Goal: Task Accomplishment & Management: Manage account settings

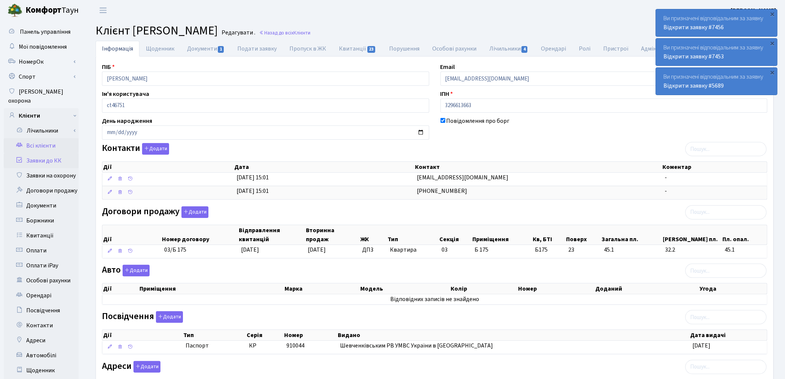
click at [42, 153] on link "Заявки до КК" at bounding box center [41, 160] width 75 height 15
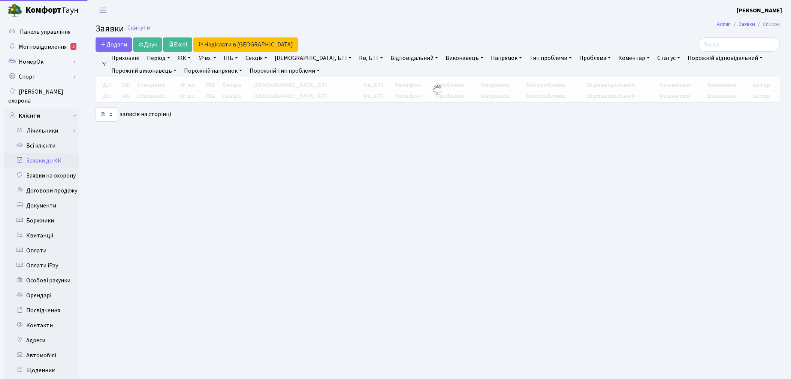
select select "25"
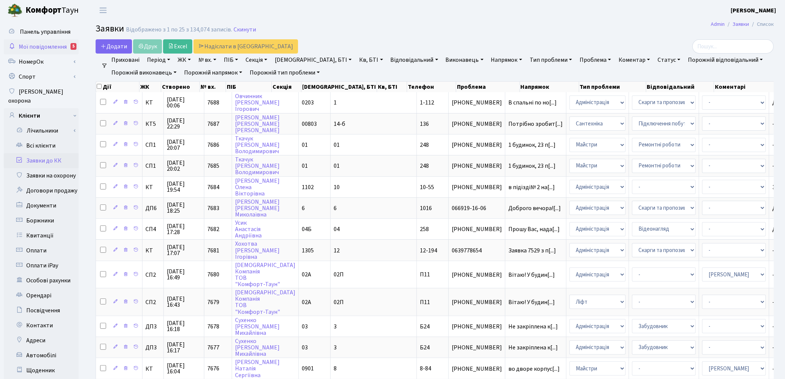
click at [50, 43] on span "Мої повідомлення" at bounding box center [43, 47] width 48 height 8
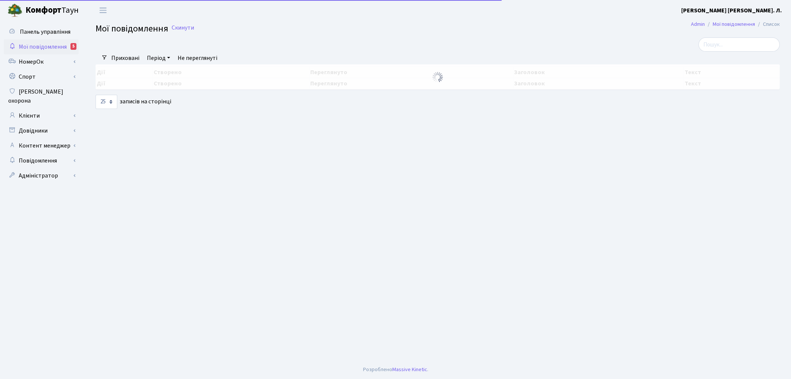
select select "25"
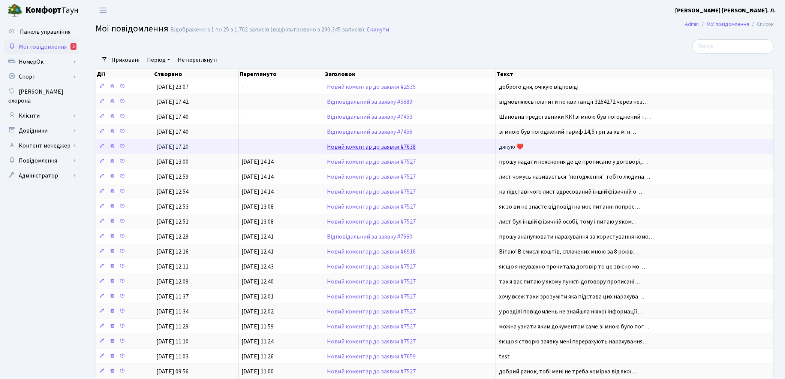
click at [371, 147] on link "Новий коментар до заявки #7638" at bounding box center [371, 147] width 89 height 8
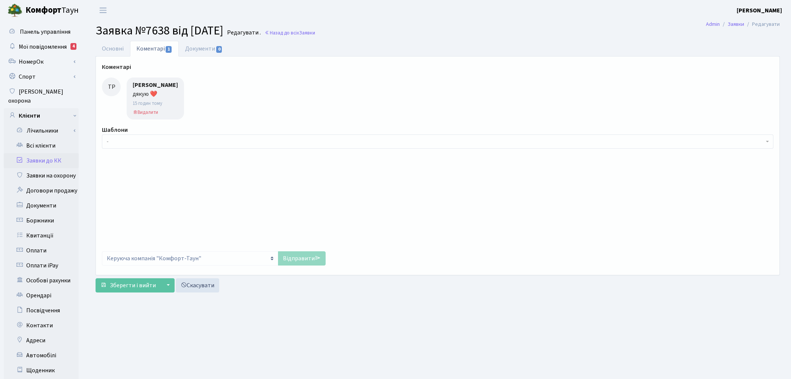
select select "17663"
select select "40"
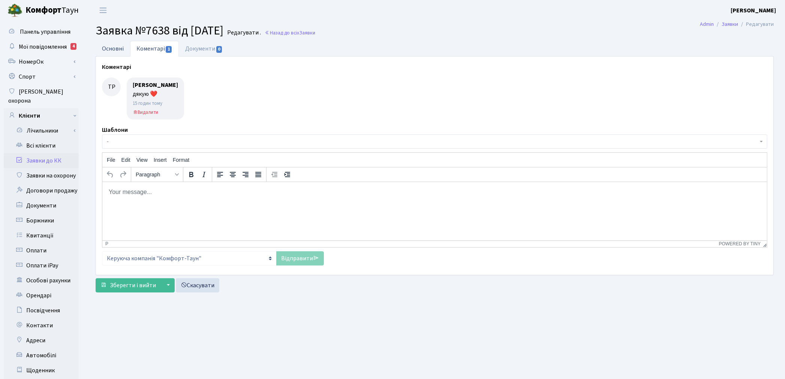
click at [111, 51] on link "Основні" at bounding box center [113, 48] width 34 height 15
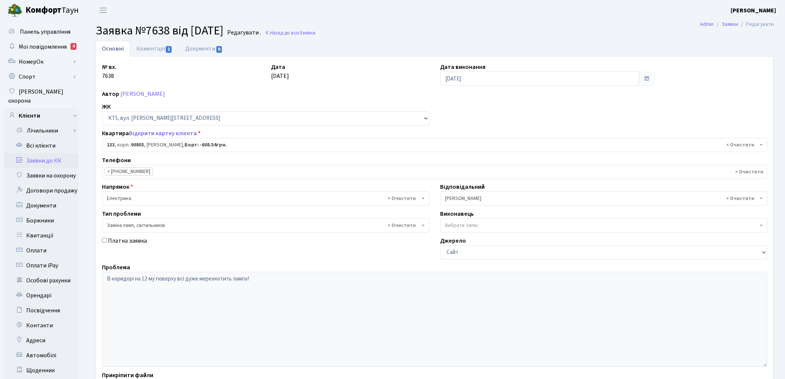
click at [43, 153] on link "Заявки до КК" at bounding box center [41, 160] width 75 height 15
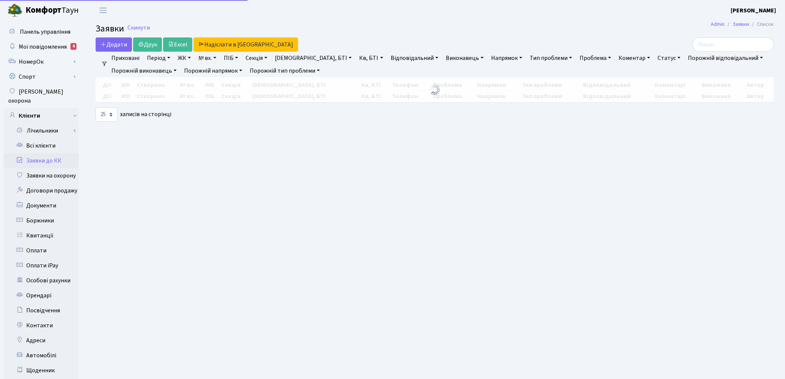
select select "25"
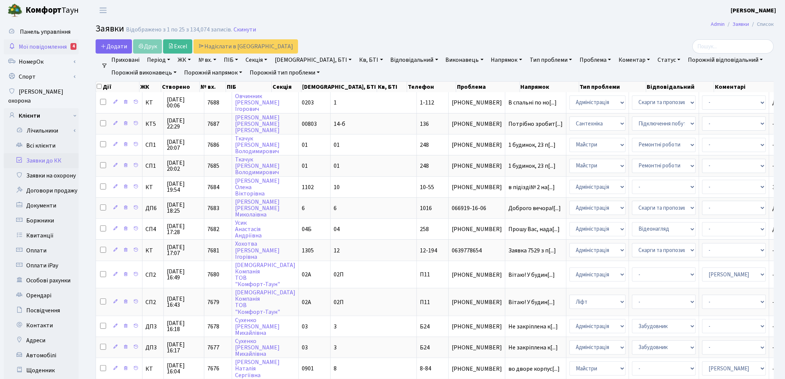
click at [48, 49] on span "Мої повідомлення" at bounding box center [43, 47] width 48 height 8
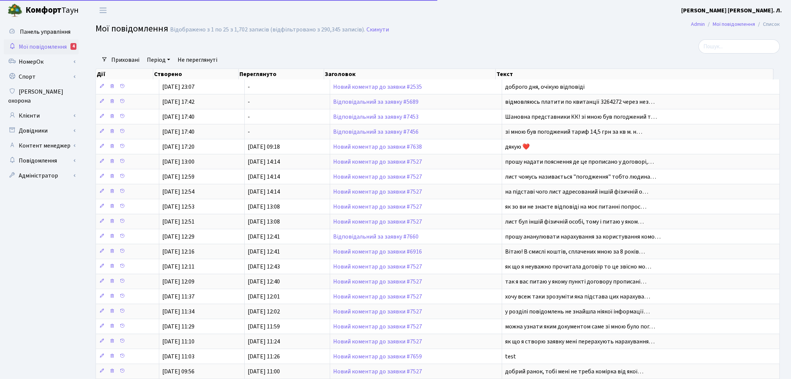
select select "25"
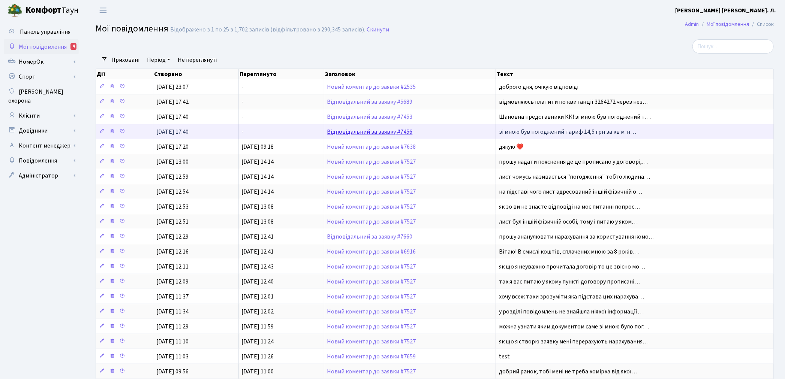
click at [366, 134] on link "Відповідальний за заявку #7456" at bounding box center [369, 132] width 85 height 8
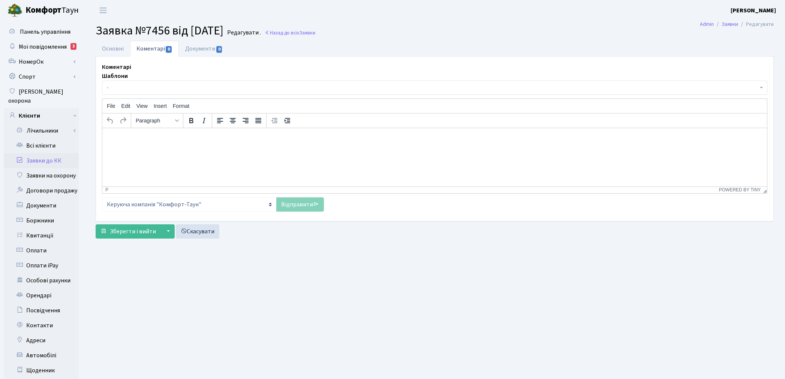
select select "20816"
select select "55"
click at [113, 50] on link "Основні" at bounding box center [113, 48] width 34 height 15
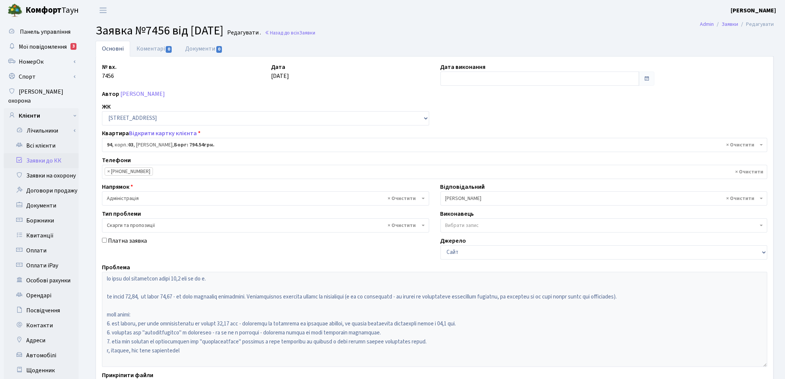
click at [36, 153] on link "Заявки до КК" at bounding box center [41, 160] width 75 height 15
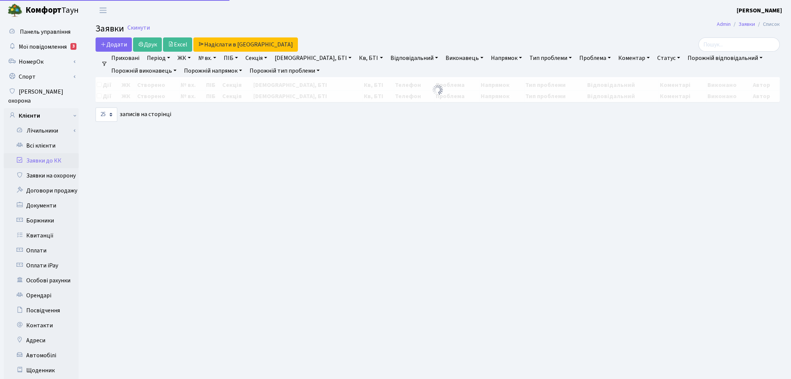
select select "25"
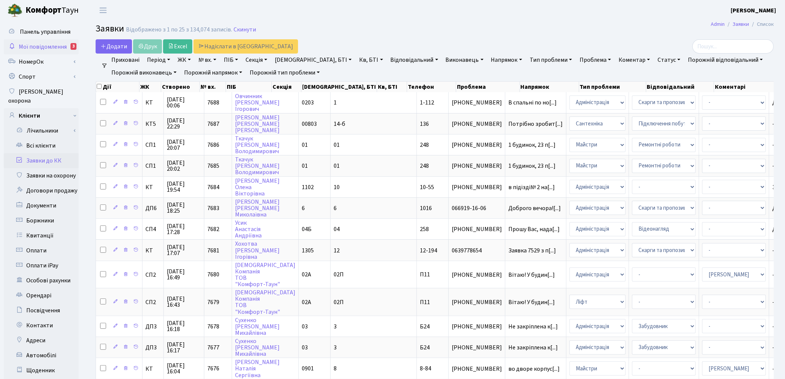
click at [38, 49] on span "Мої повідомлення" at bounding box center [43, 47] width 48 height 8
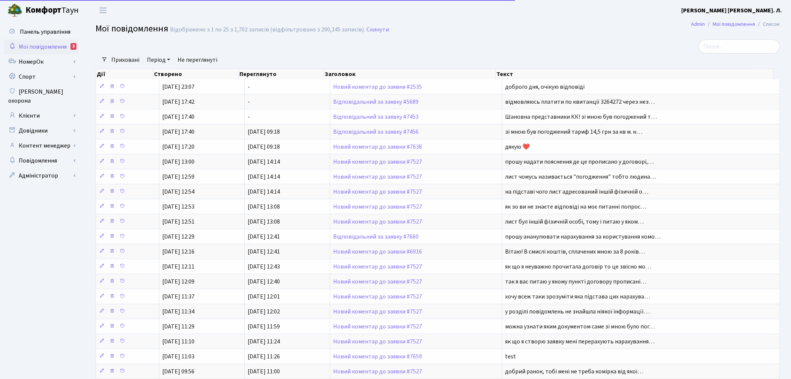
select select "25"
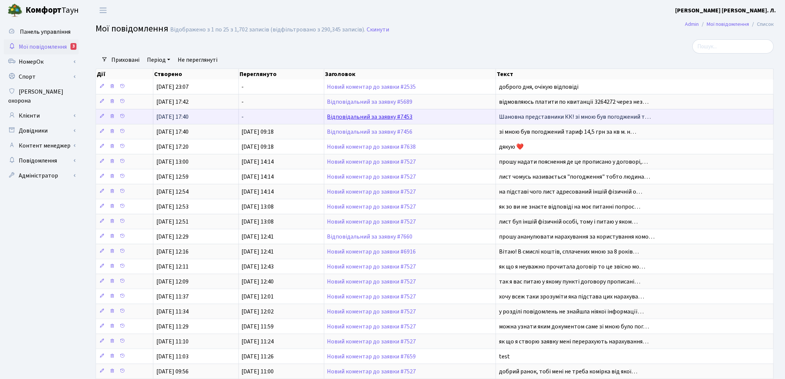
click at [378, 119] on link "Відповідальний за заявку #7453" at bounding box center [369, 117] width 85 height 8
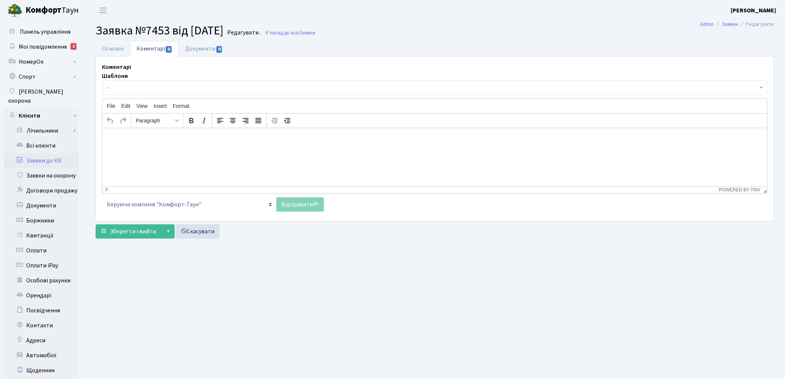
select select "20066"
select select "55"
click at [113, 51] on link "Основні" at bounding box center [113, 48] width 34 height 15
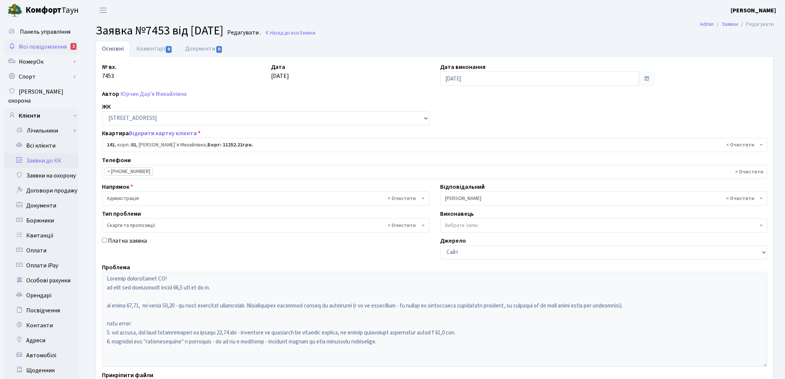
click at [27, 50] on span "Мої повідомлення" at bounding box center [43, 47] width 48 height 8
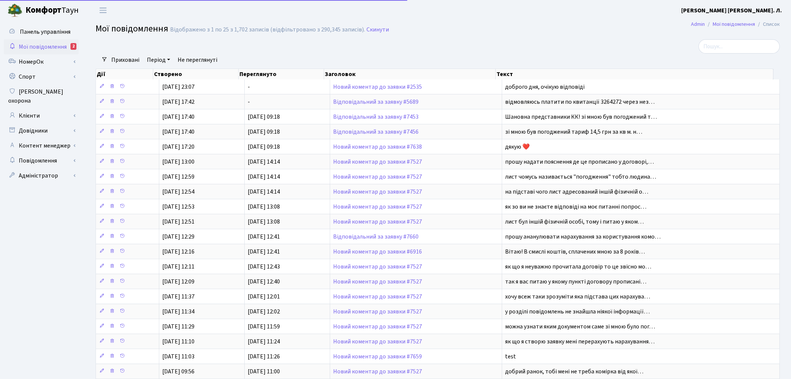
select select "25"
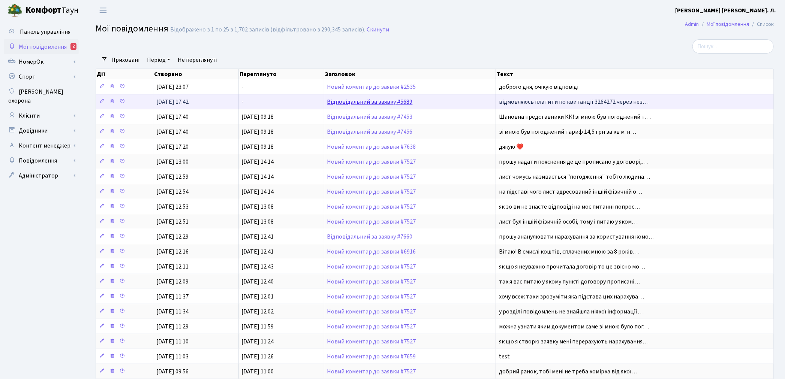
click at [373, 104] on link "Відповідальний за заявку #5689" at bounding box center [369, 102] width 85 height 8
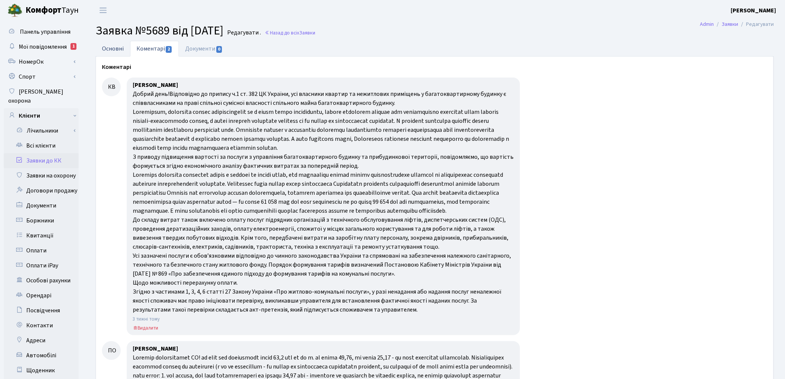
click at [113, 45] on link "Основні" at bounding box center [113, 48] width 34 height 15
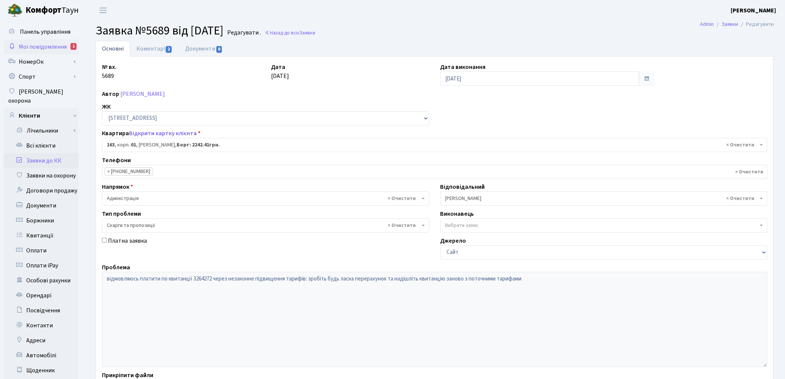
click at [49, 46] on span "Мої повідомлення" at bounding box center [43, 47] width 48 height 8
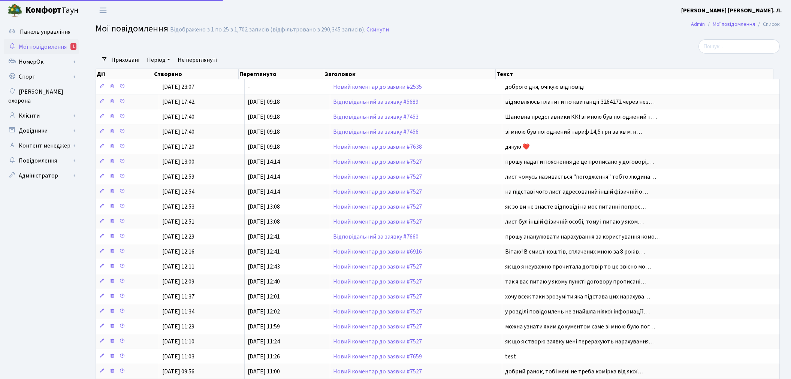
select select "25"
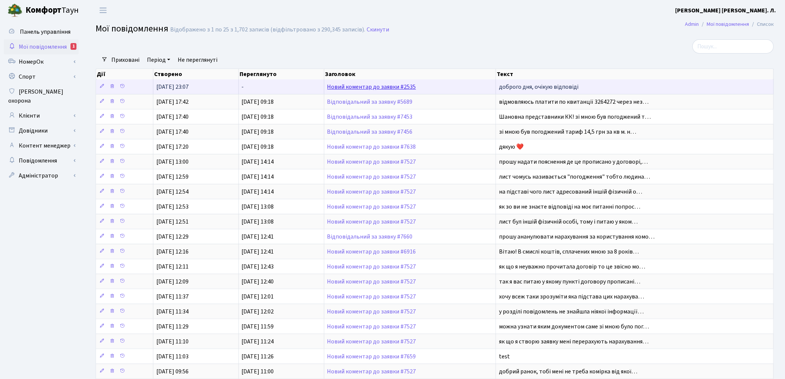
click at [378, 89] on link "Новий коментар до заявки #2535" at bounding box center [371, 87] width 89 height 8
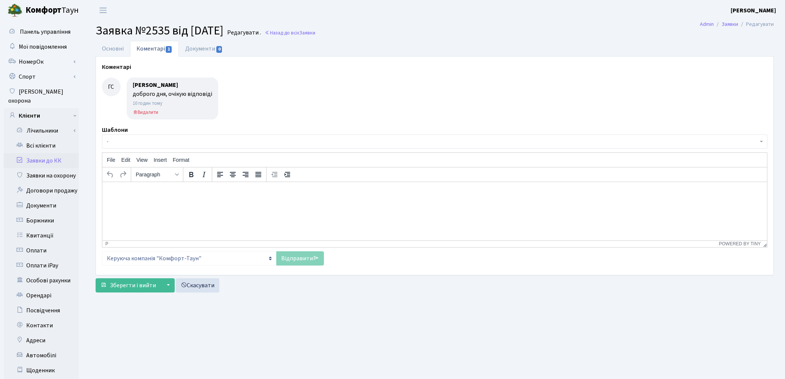
select select "38005"
click at [107, 49] on link "Основні" at bounding box center [113, 48] width 34 height 15
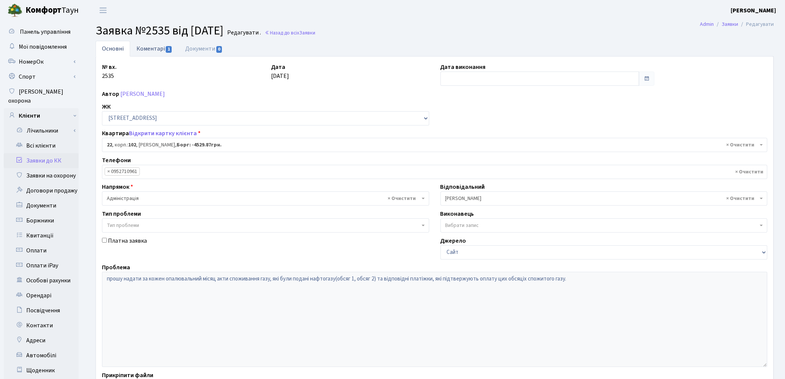
click at [151, 46] on link "Коментарі 1" at bounding box center [154, 48] width 49 height 15
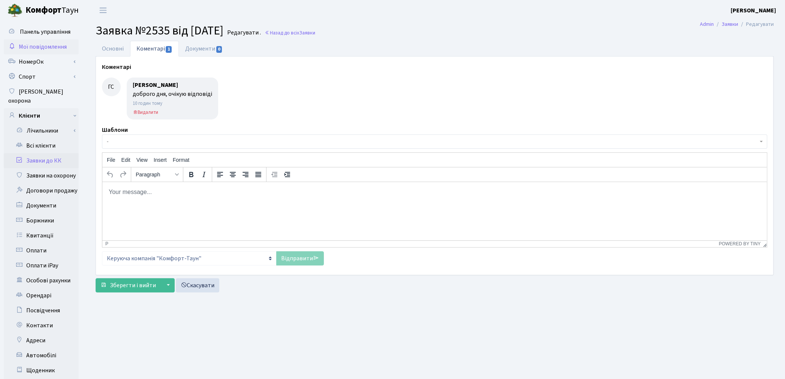
click at [54, 46] on span "Мої повідомлення" at bounding box center [43, 47] width 48 height 8
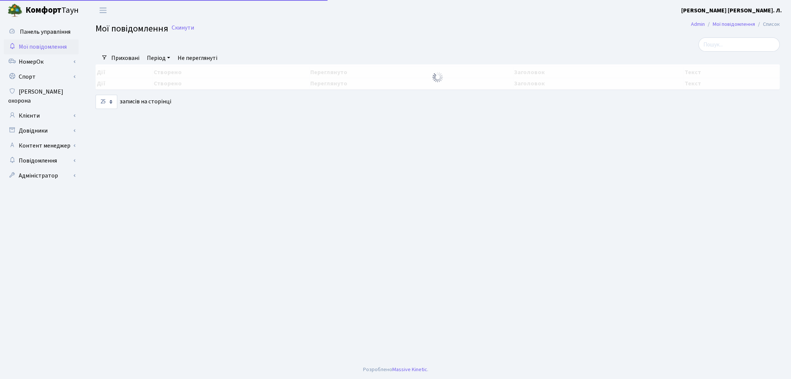
select select "25"
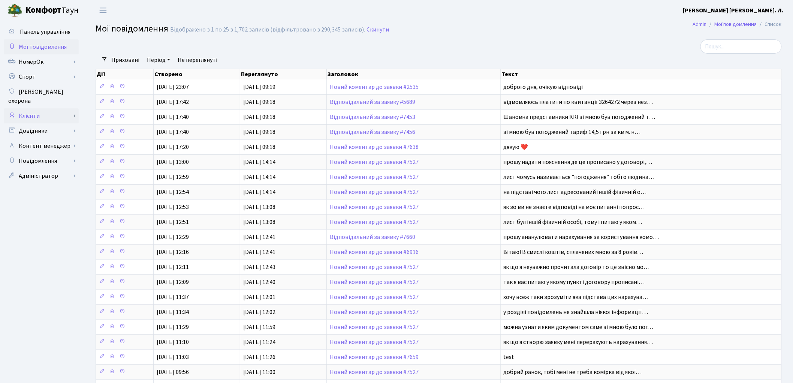
click at [38, 109] on link "Клієнти" at bounding box center [41, 115] width 75 height 15
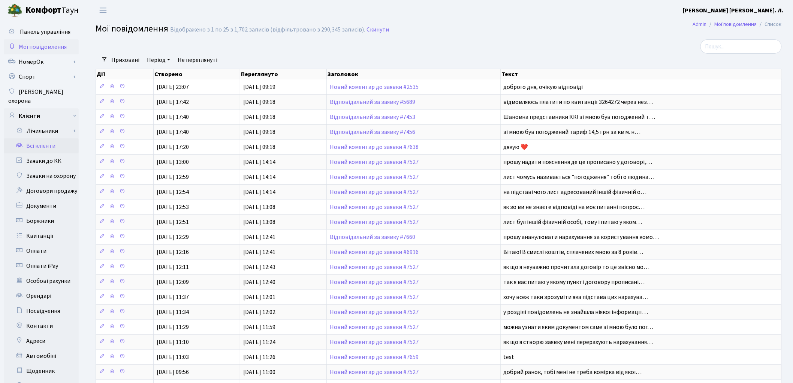
click at [44, 138] on link "Всі клієнти" at bounding box center [41, 145] width 75 height 15
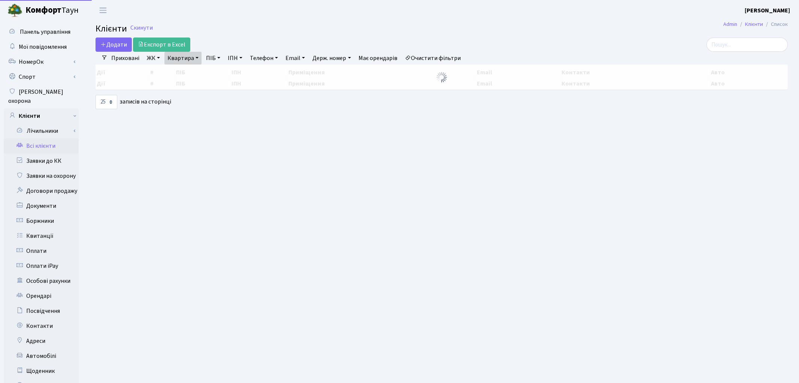
select select "25"
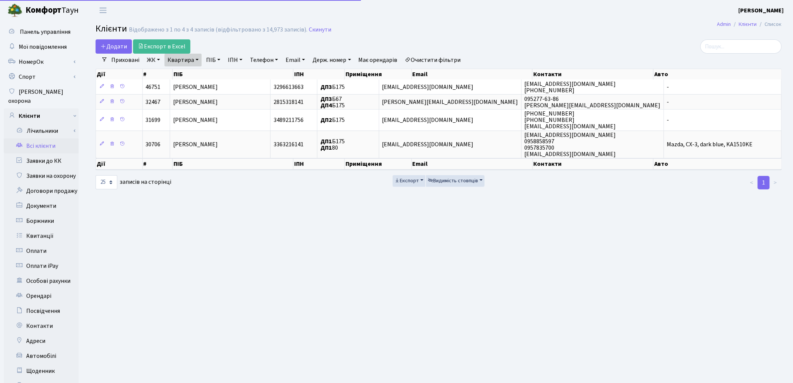
click at [180, 59] on link "Квартира" at bounding box center [183, 60] width 37 height 13
click at [197, 76] on input "Б175" at bounding box center [187, 74] width 44 height 14
type input "Б"
type input "229"
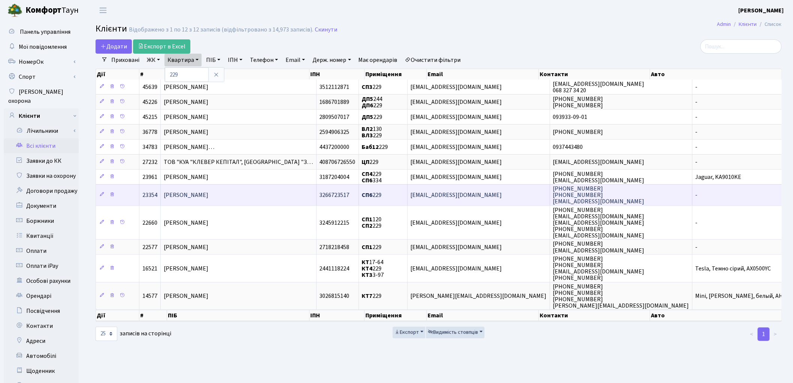
click at [208, 197] on span "Іванов Валерій Павлович" at bounding box center [186, 195] width 45 height 8
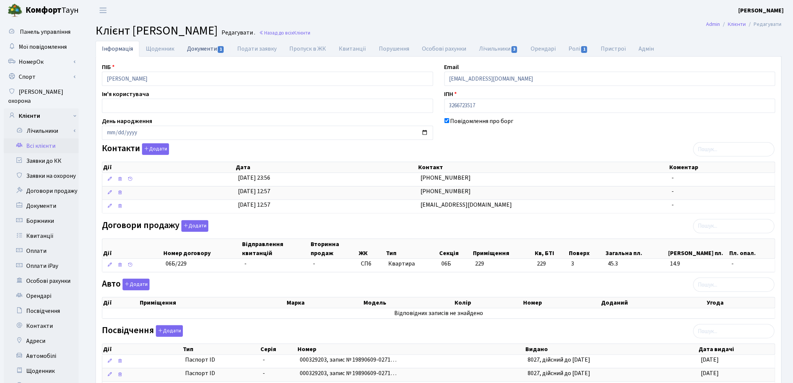
click at [205, 51] on link "Документи 1" at bounding box center [206, 48] width 50 height 15
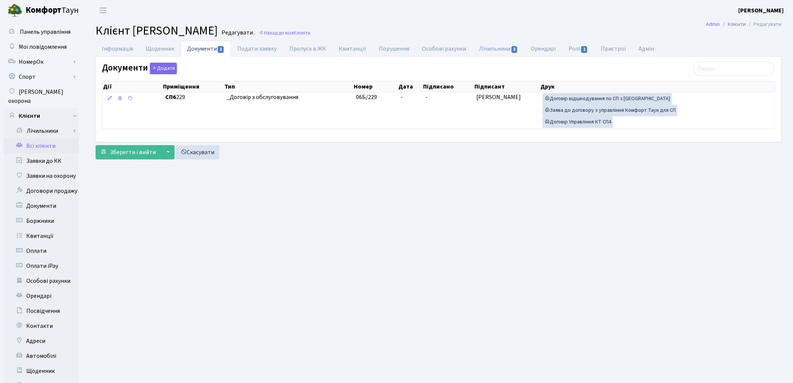
click at [40, 138] on link "Всі клієнти" at bounding box center [41, 145] width 75 height 15
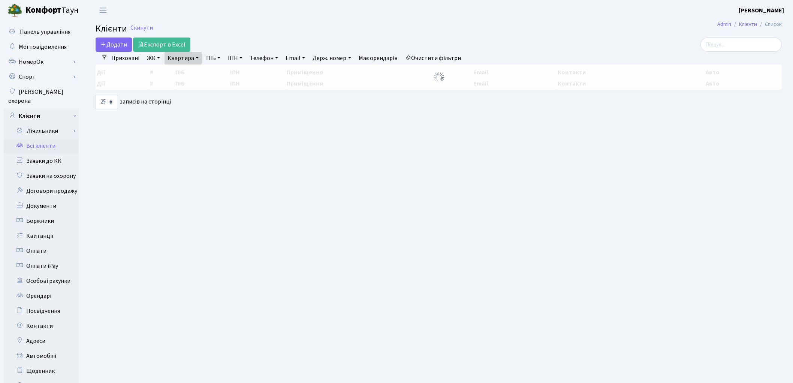
select select "25"
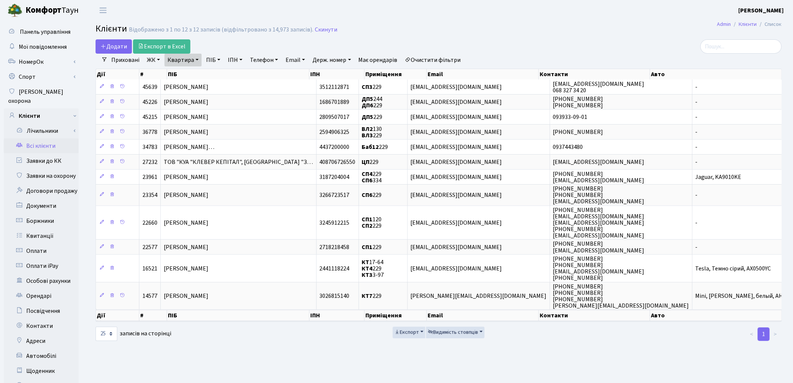
click at [190, 61] on link "Квартира" at bounding box center [183, 60] width 37 height 13
click at [188, 73] on input "229" at bounding box center [187, 74] width 44 height 14
type input "2"
type input "148"
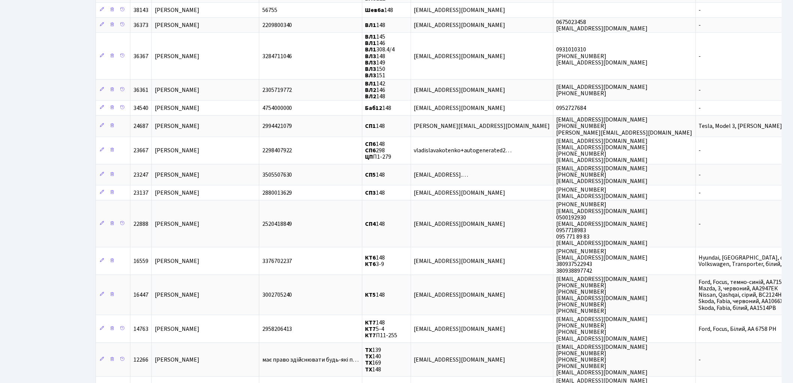
scroll to position [708, 0]
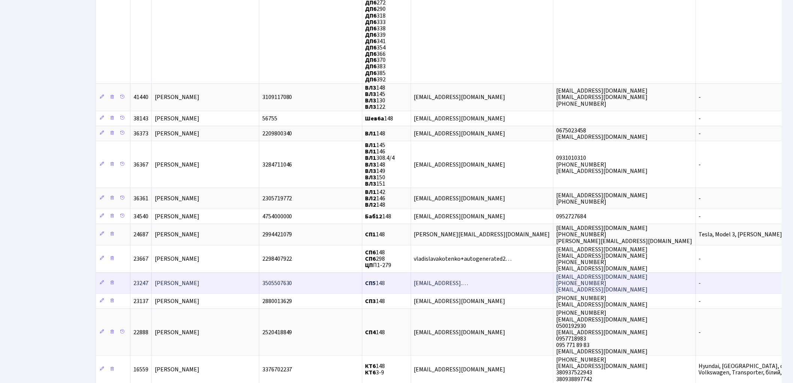
click at [199, 279] on span "Іванов Олександр Павлович" at bounding box center [177, 283] width 45 height 8
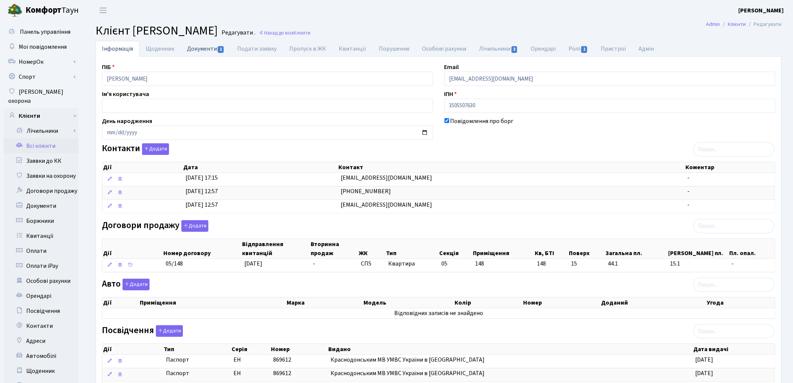
click at [199, 52] on link "Документи 1" at bounding box center [206, 48] width 50 height 15
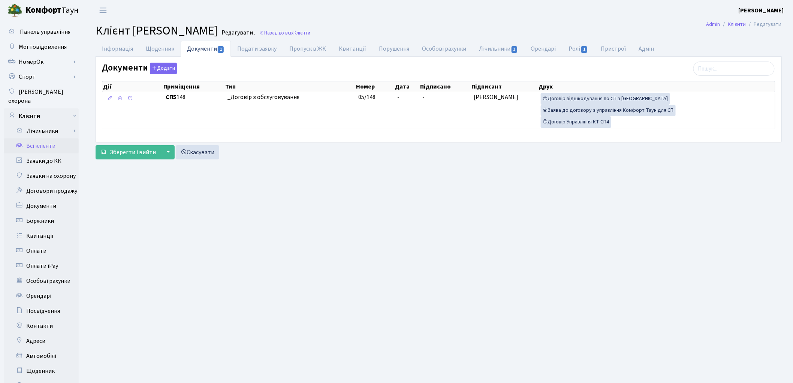
click at [46, 139] on link "Всі клієнти" at bounding box center [41, 145] width 75 height 15
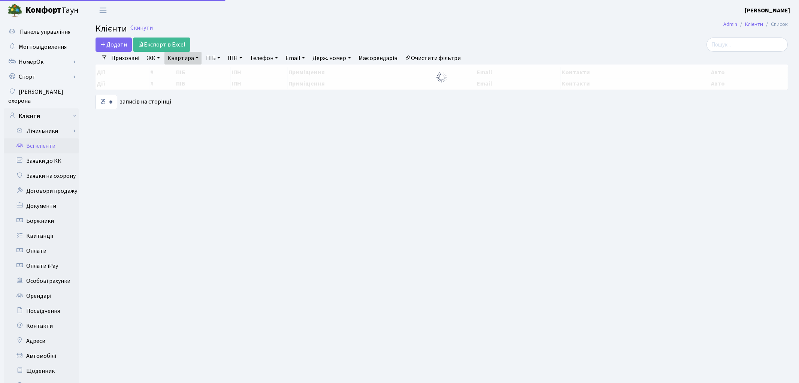
select select "25"
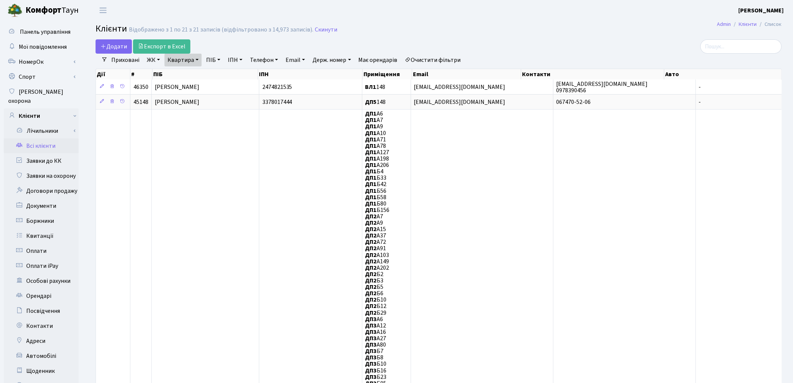
click at [176, 66] on link "Квартира" at bounding box center [183, 60] width 37 height 13
type input "8"
type input "57"
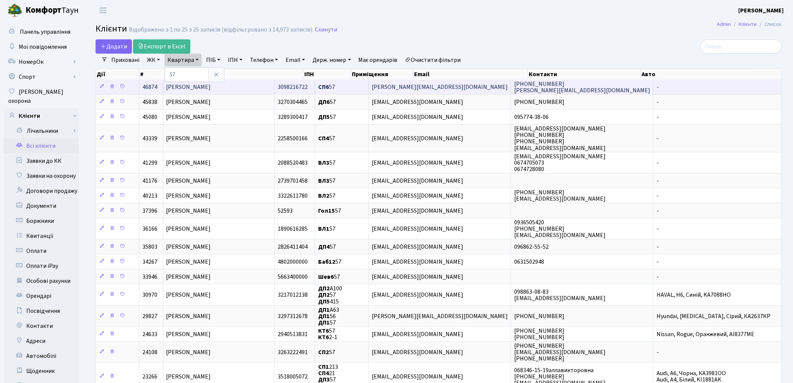
click at [179, 88] on span "[PERSON_NAME]" at bounding box center [188, 87] width 45 height 8
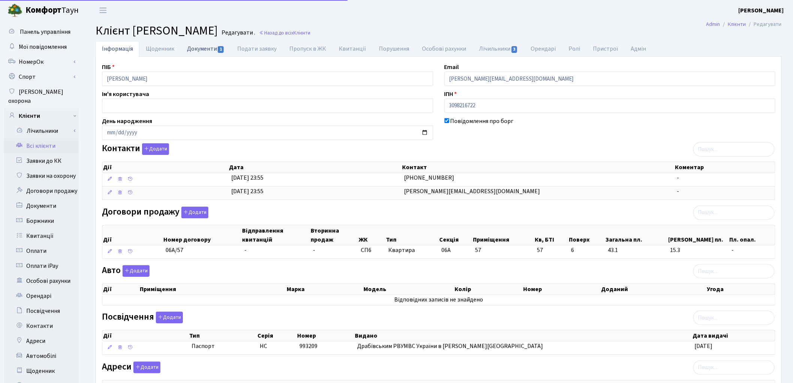
click at [202, 52] on link "Документи 1" at bounding box center [206, 48] width 50 height 15
select select "25"
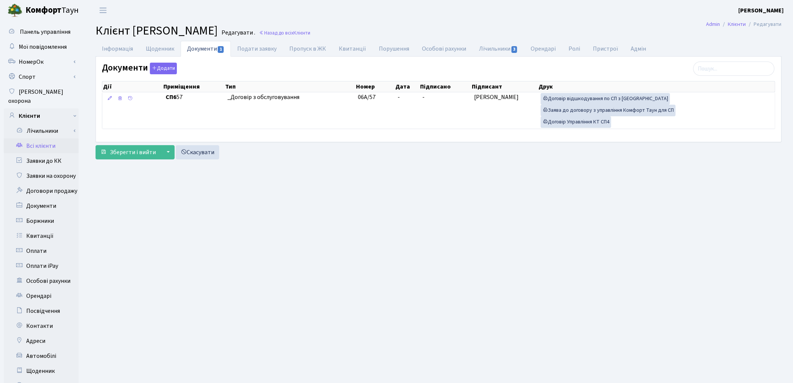
click at [43, 138] on link "Всі клієнти" at bounding box center [41, 145] width 75 height 15
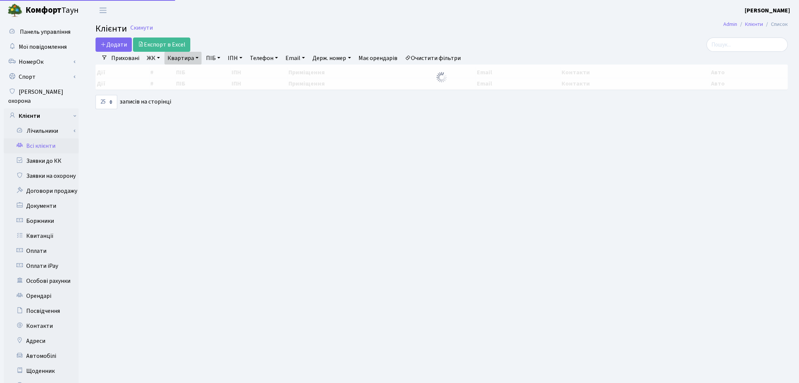
select select "25"
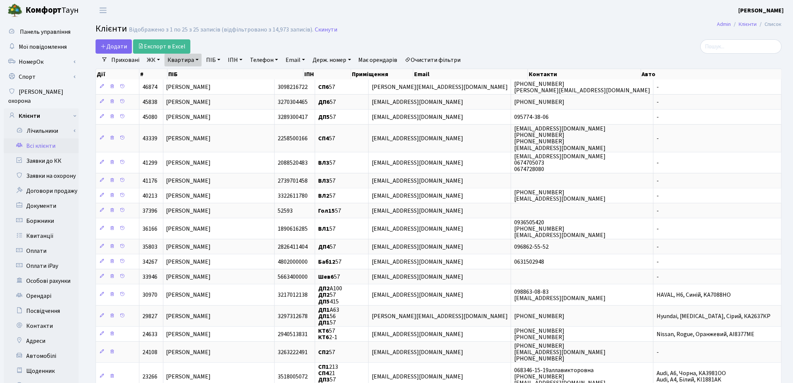
click at [179, 60] on link "Квартира" at bounding box center [183, 60] width 37 height 13
type input "б175"
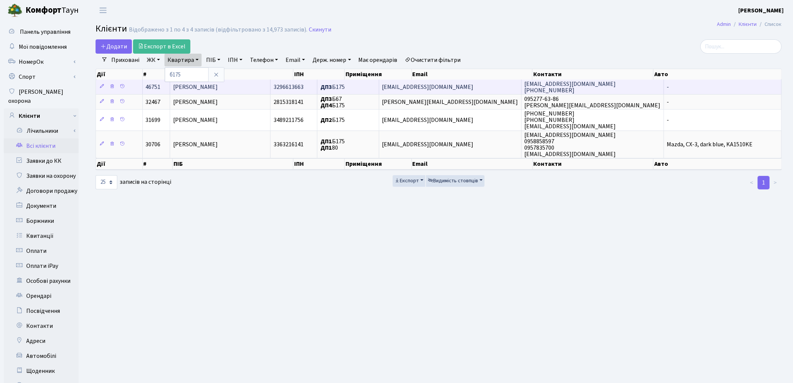
click at [212, 88] on span "[PERSON_NAME]" at bounding box center [195, 87] width 45 height 8
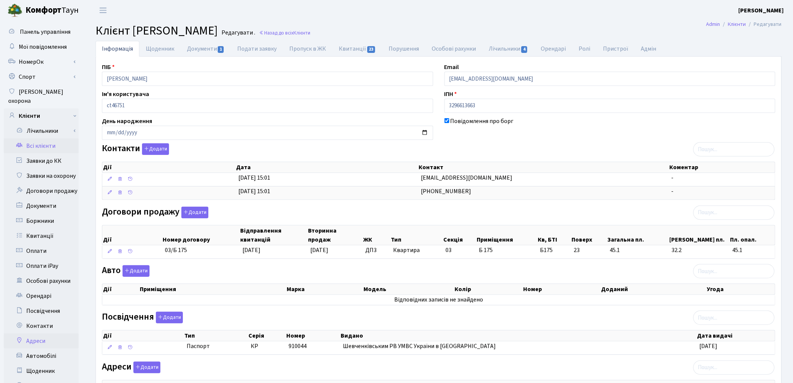
scroll to position [84, 0]
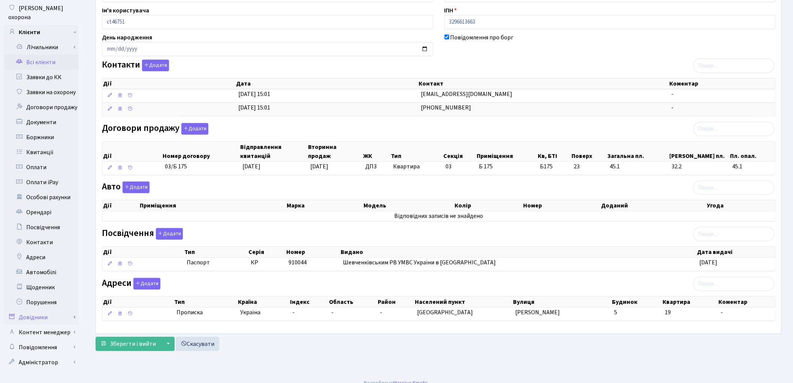
click at [39, 310] on link "Довідники" at bounding box center [41, 317] width 75 height 15
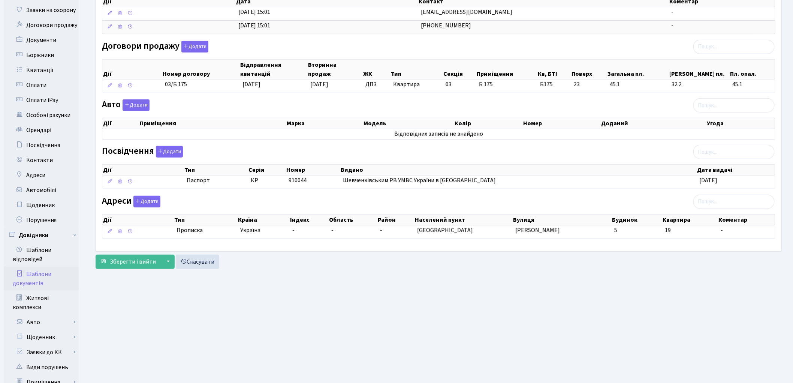
scroll to position [250, 0]
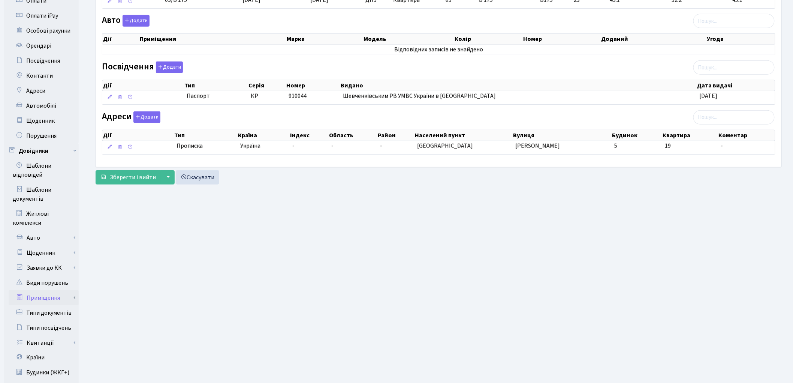
click at [48, 290] on link "Приміщення" at bounding box center [44, 297] width 70 height 15
click at [50, 305] on link "Всі приміщення" at bounding box center [44, 312] width 70 height 15
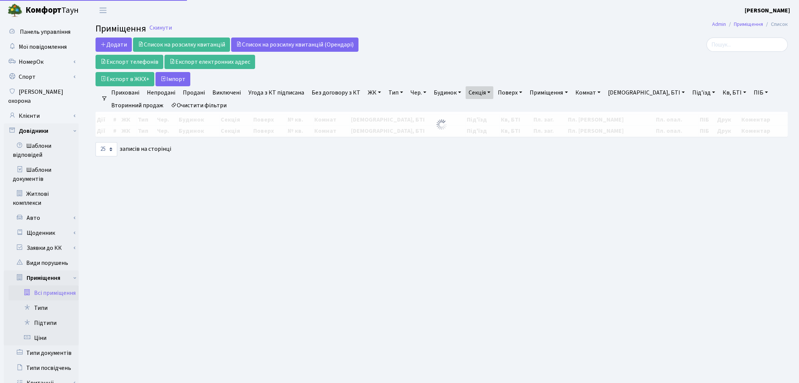
select select "25"
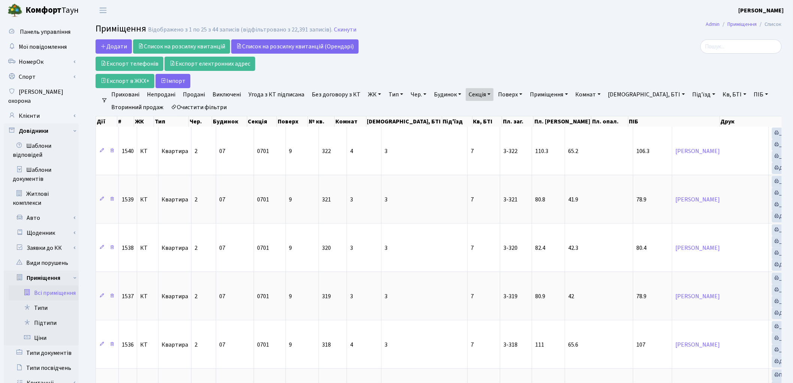
click at [212, 109] on link "Очистити фільтри" at bounding box center [199, 107] width 62 height 13
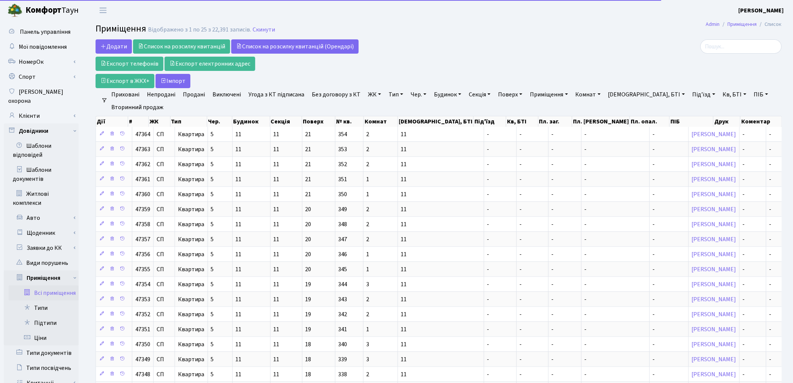
click at [720, 93] on link "Кв, БТІ" at bounding box center [735, 94] width 30 height 13
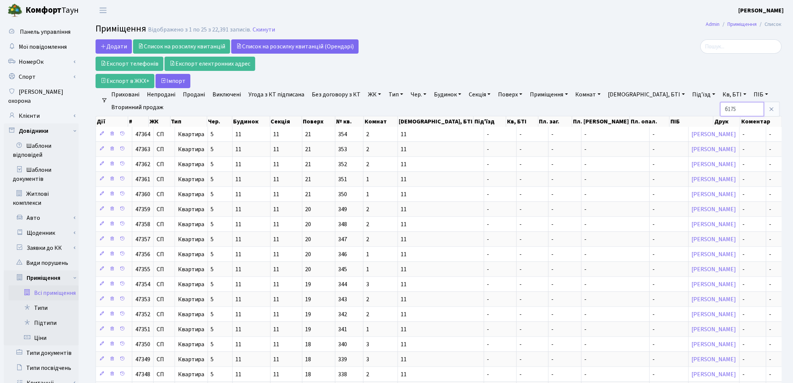
type input "б175"
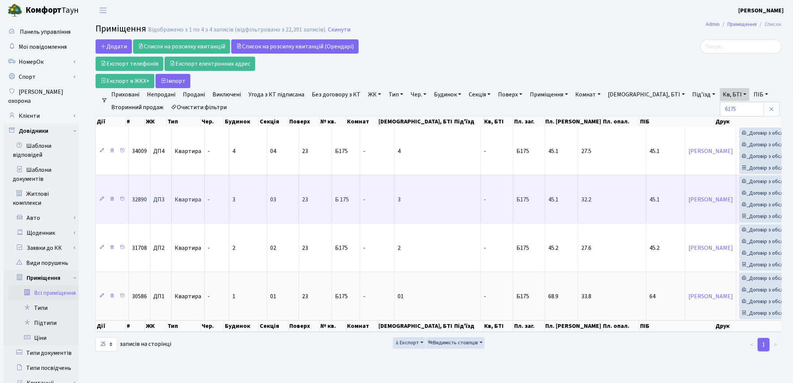
click at [545, 209] on td "45.1" at bounding box center [561, 199] width 33 height 48
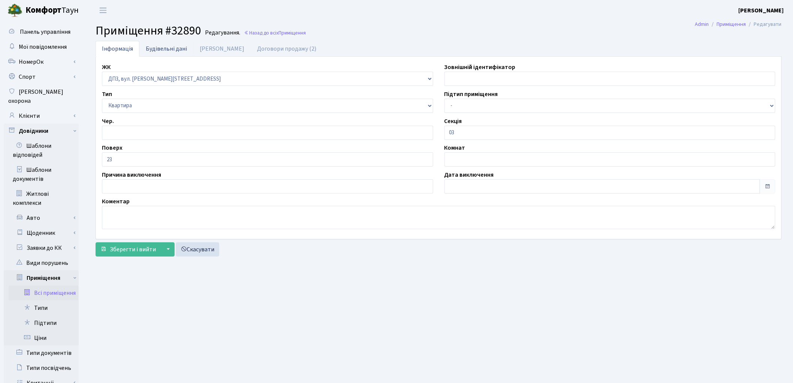
click at [158, 44] on link "Будівельні дані" at bounding box center [166, 48] width 54 height 15
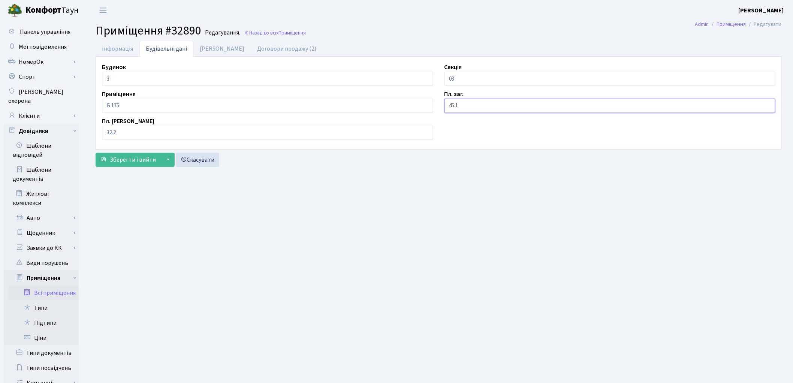
click at [453, 105] on input "45.1" at bounding box center [609, 106] width 331 height 14
type input "44.1"
click at [120, 134] on input "32.2" at bounding box center [267, 133] width 331 height 14
type input "31.4"
click at [212, 50] on link "Дані БТІ" at bounding box center [221, 48] width 57 height 15
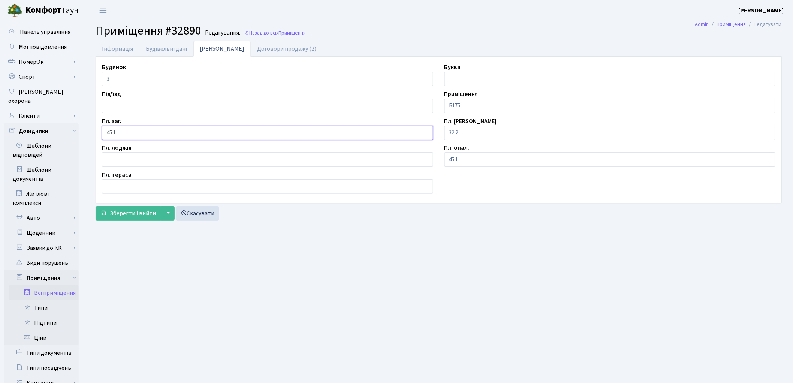
click at [113, 132] on input "45.1" at bounding box center [267, 133] width 331 height 14
type input "44.1"
click at [453, 160] on input "45.1" at bounding box center [609, 159] width 331 height 14
type input "44.1"
click at [459, 132] on input "32.2" at bounding box center [609, 133] width 331 height 14
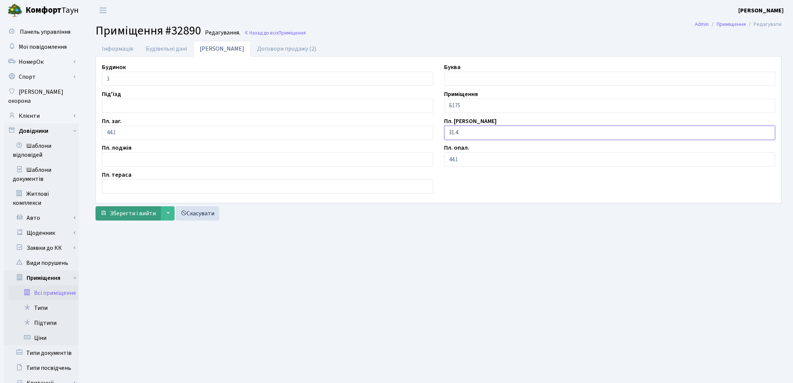
type input "31.4"
click at [141, 216] on span "Зберегти і вийти" at bounding box center [133, 213] width 46 height 8
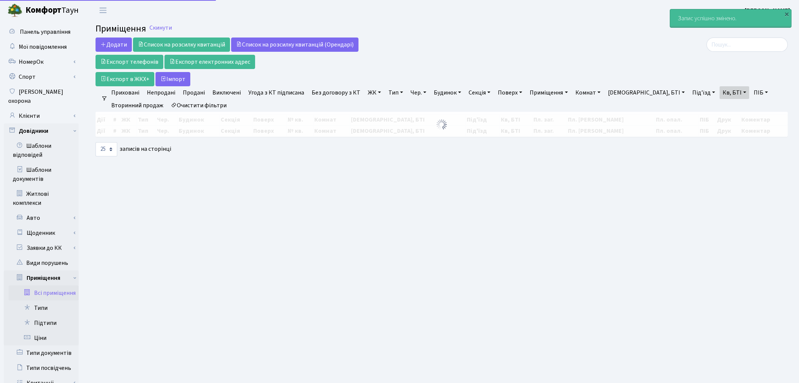
select select "25"
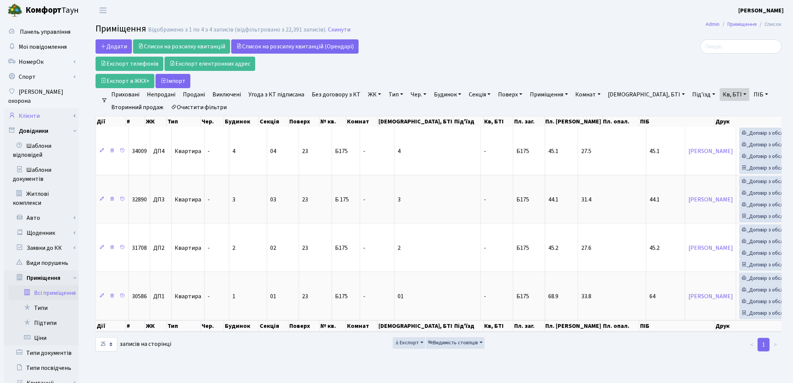
click at [21, 110] on link "Клієнти" at bounding box center [41, 115] width 75 height 15
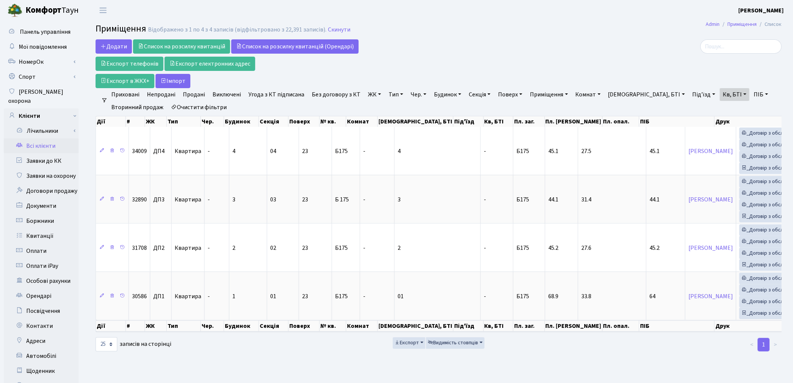
click at [33, 138] on link "Всі клієнти" at bounding box center [41, 145] width 75 height 15
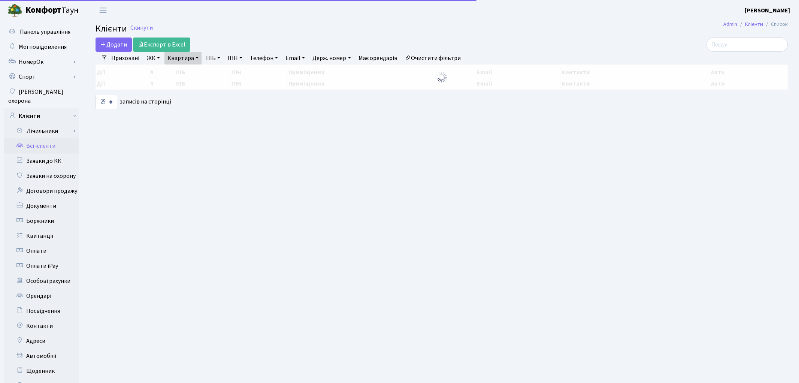
select select "25"
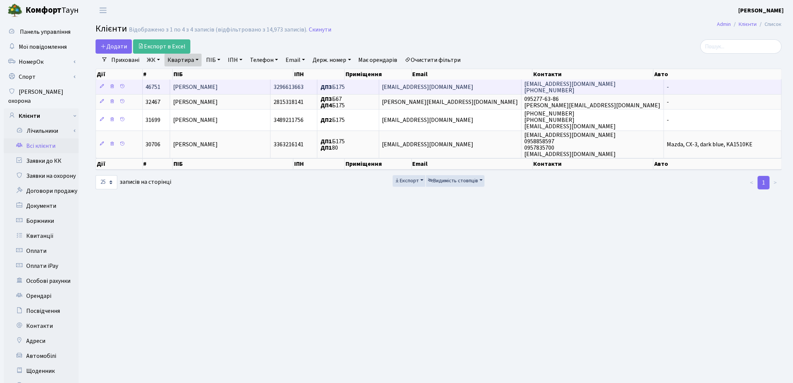
click at [218, 89] on span "[PERSON_NAME]" at bounding box center [195, 87] width 45 height 8
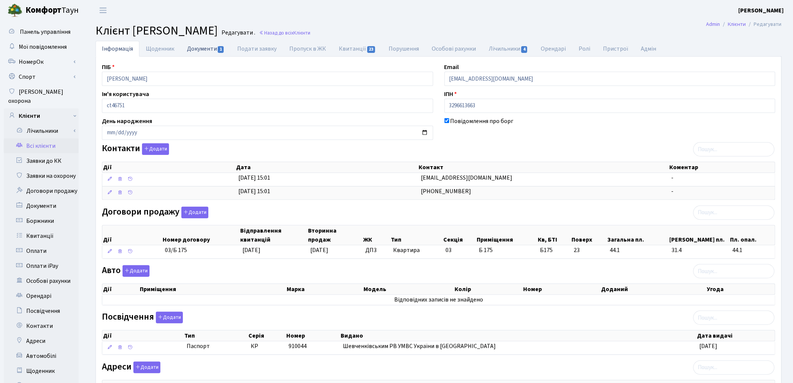
click at [200, 45] on link "Документи 1" at bounding box center [206, 48] width 50 height 15
select select "25"
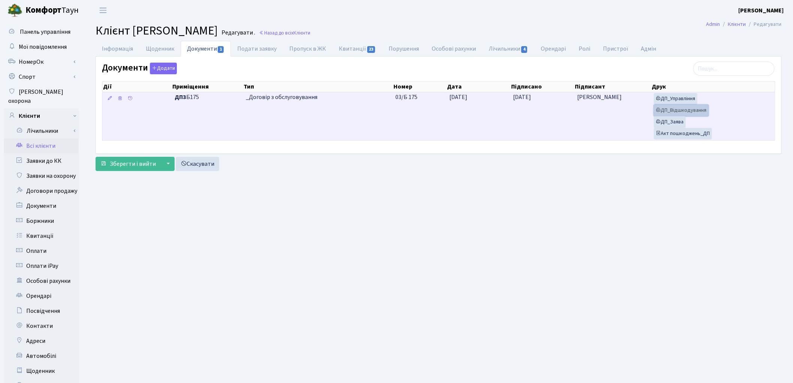
click at [672, 114] on link "ДП_Відшкодування" at bounding box center [681, 111] width 55 height 12
click at [679, 101] on link "ДП_Управління" at bounding box center [675, 99] width 43 height 12
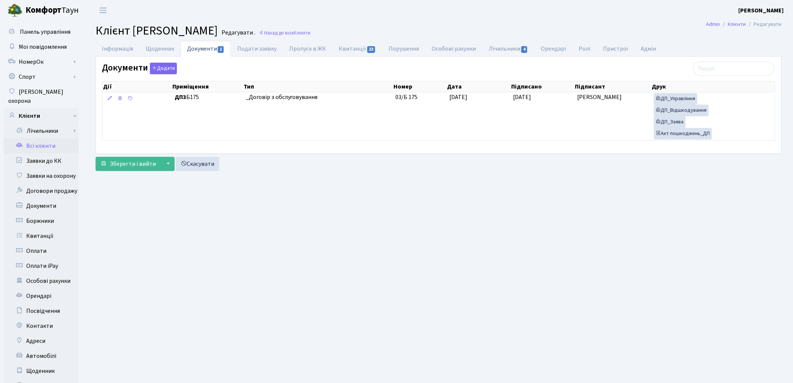
click at [40, 138] on link "Всі клієнти" at bounding box center [41, 145] width 75 height 15
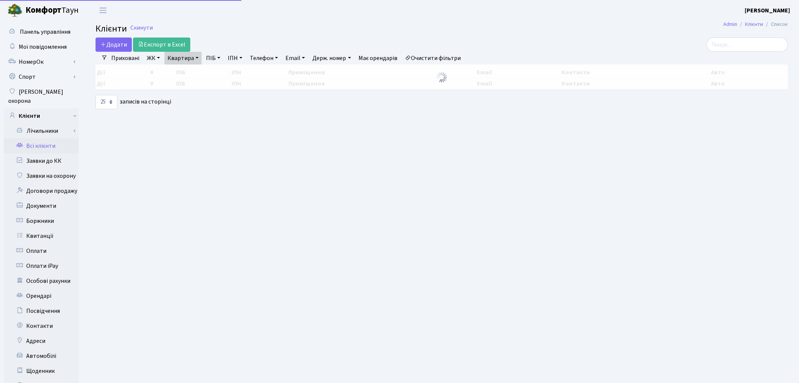
select select "25"
click at [187, 58] on link "Квартира" at bounding box center [183, 58] width 37 height 13
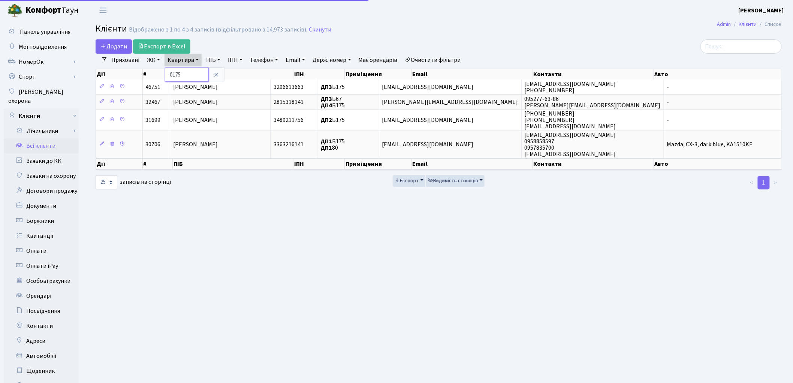
click at [188, 72] on input "б175" at bounding box center [187, 74] width 44 height 14
type input "б"
type input "114"
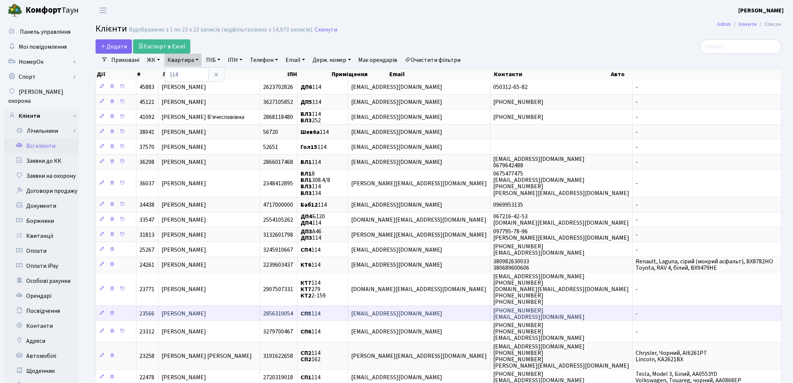
click at [206, 313] on span "[PERSON_NAME]" at bounding box center [184, 313] width 45 height 8
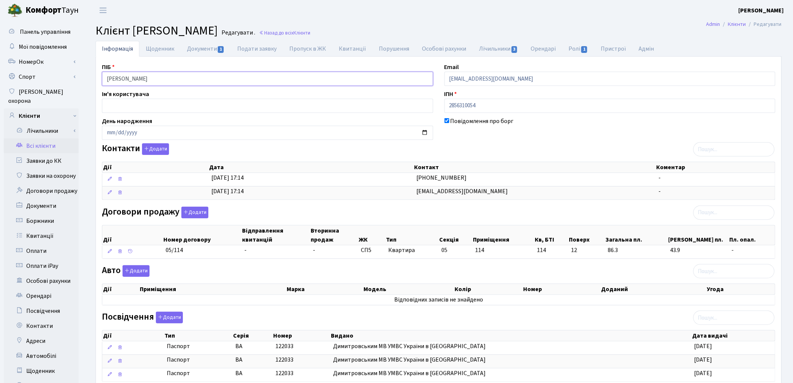
drag, startPoint x: 107, startPoint y: 76, endPoint x: 126, endPoint y: 76, distance: 19.5
click at [126, 76] on input "[PERSON_NAME]" at bounding box center [267, 79] width 331 height 14
click at [42, 140] on link "Всі клієнти" at bounding box center [41, 145] width 75 height 15
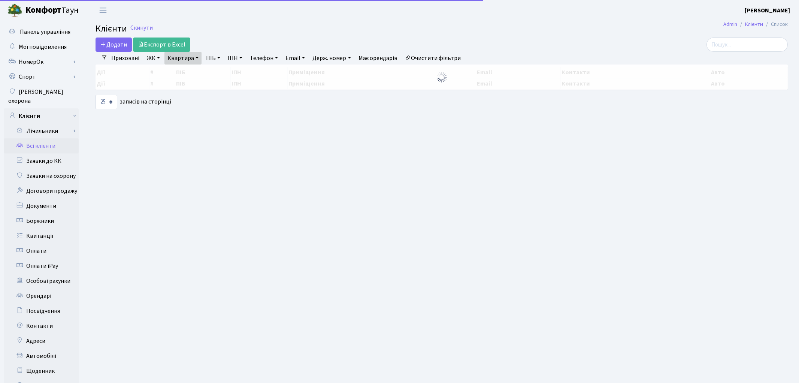
select select "25"
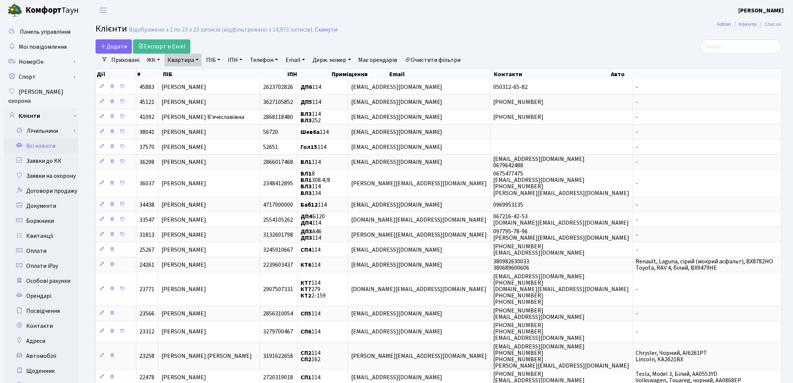
click at [440, 61] on link "Очистити фільтри" at bounding box center [433, 60] width 62 height 13
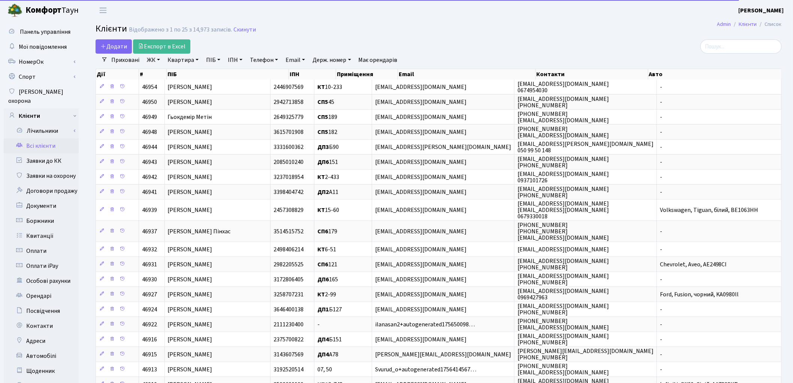
click at [208, 61] on link "ПІБ" at bounding box center [213, 60] width 20 height 13
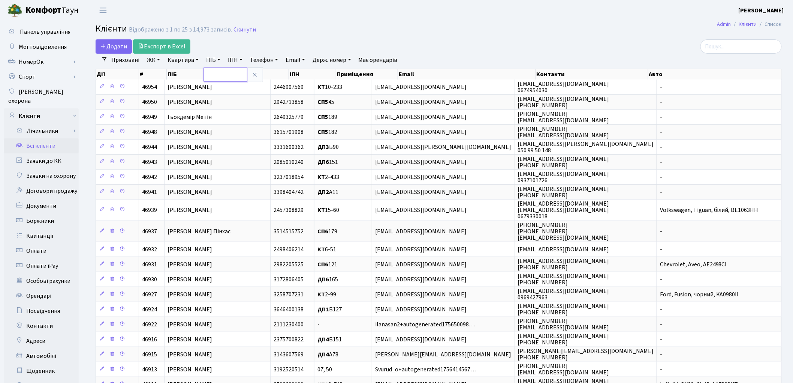
paste input "[PERSON_NAME]"
type input "[PERSON_NAME]"
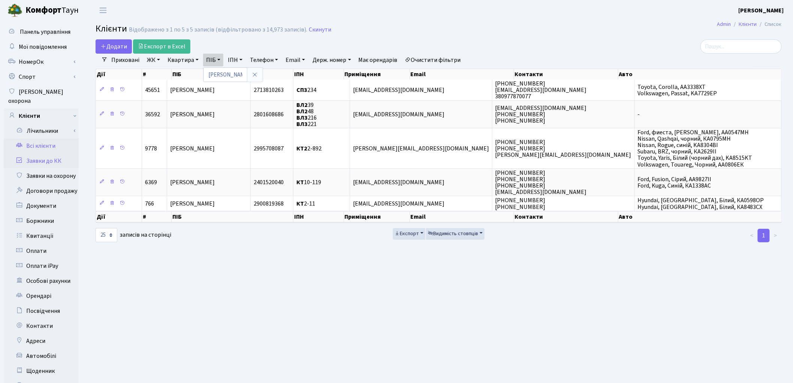
click at [50, 153] on link "Заявки до КК" at bounding box center [41, 160] width 75 height 15
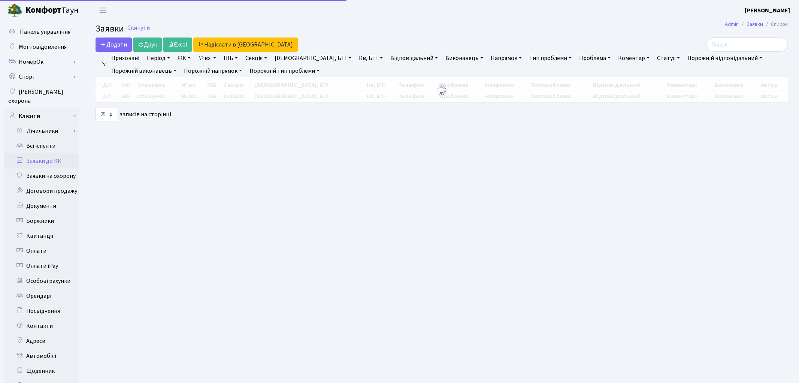
select select "25"
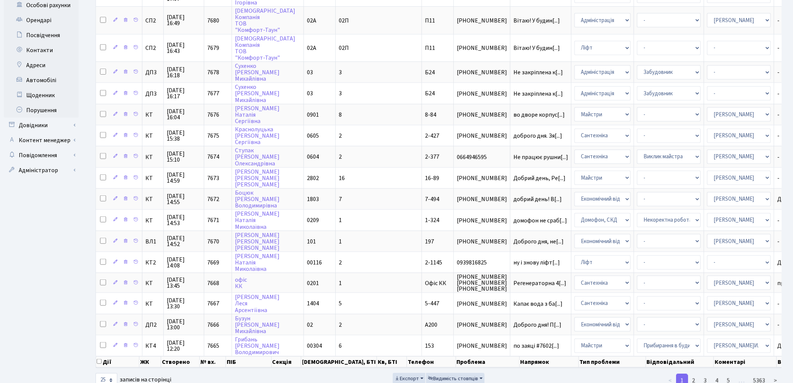
scroll to position [285, 0]
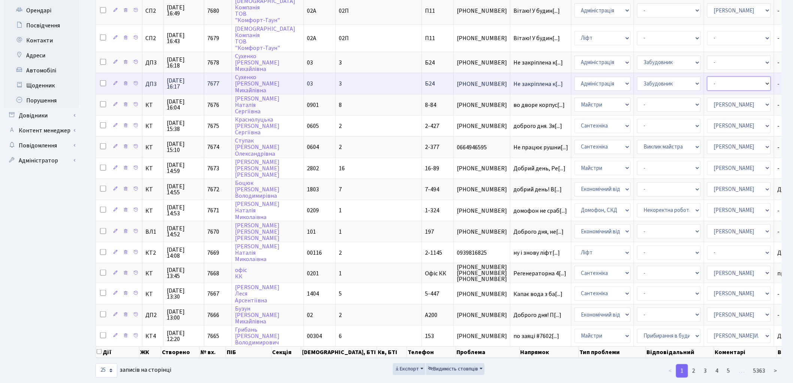
click at [707, 76] on select "- Адміністратор ЖК КТ Вижул В. В. Гордієнко Н.В. Дядюшкін Д.Ю. Кипчук Т. А. Кла…" at bounding box center [739, 83] width 64 height 14
select select "94"
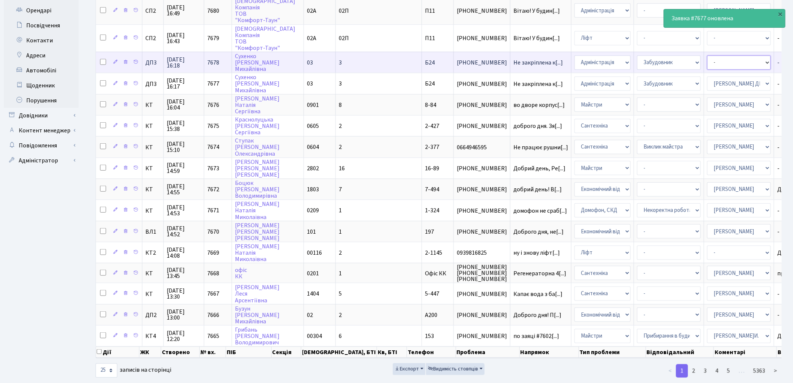
click at [707, 55] on select "- Адміністратор ЖК КТ Вижул В. В. Гордієнко Н.В. Дядюшкін Д.Ю. Кипчук Т. А. Кла…" at bounding box center [739, 62] width 64 height 14
select select "94"
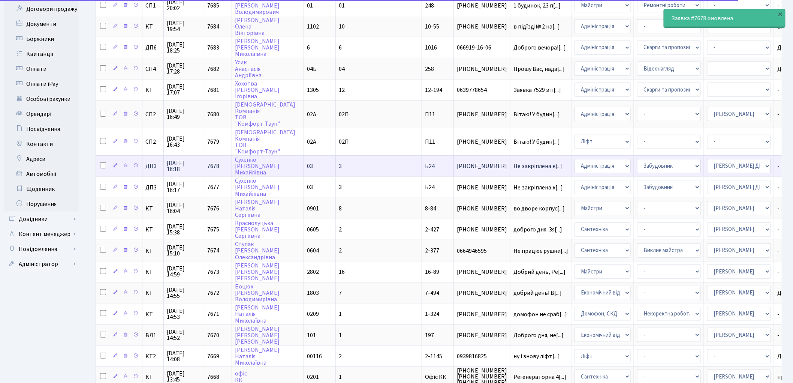
scroll to position [160, 0]
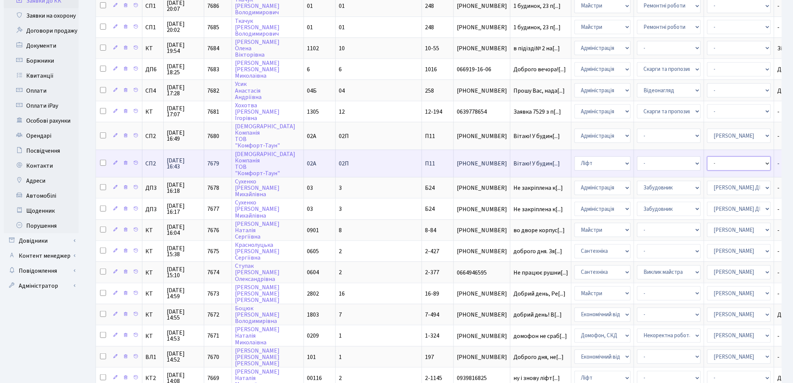
click at [707, 156] on select "- Адміністратор ЖК КТ Вижул В. В. Гордієнко Н.В. Дядюшкін Д.Ю. Кипчук Т. А. Кла…" at bounding box center [739, 163] width 64 height 14
select select "85"
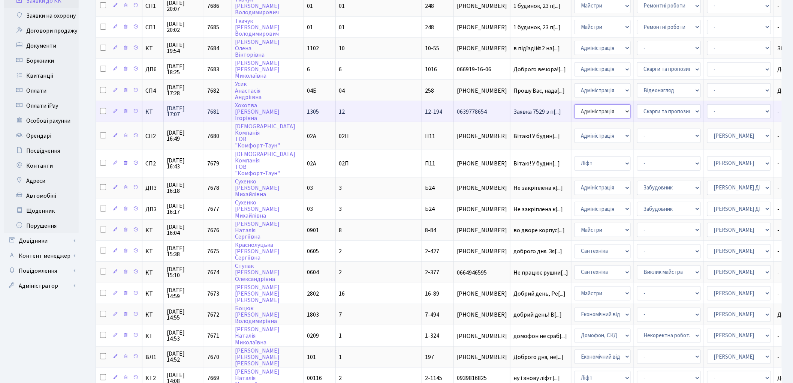
click at [574, 104] on select "- Адміністрація Домофон, СКД Ліфт Майстри Сантехніка Економічний відділ Електри…" at bounding box center [602, 111] width 56 height 14
select select "1"
click at [707, 107] on select "- Адміністратор ЖК КТ Вижул В. В. Гордієнко Н.В. Дядюшкін Д.Ю. Кипчук Т. А. Кла…" at bounding box center [739, 111] width 64 height 14
select select "18"
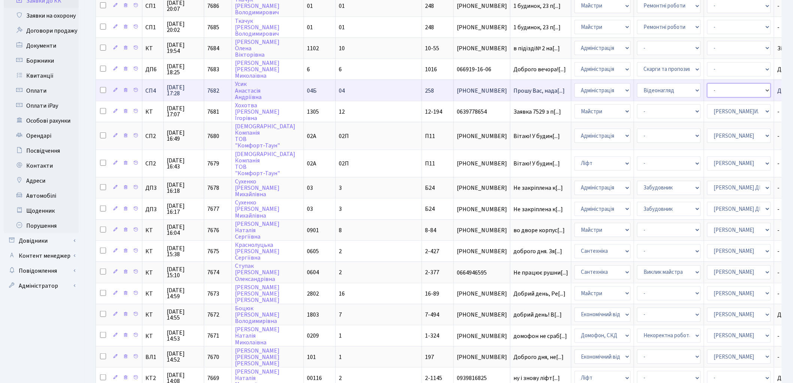
click at [707, 86] on select "- Адміністратор ЖК КТ Вижул В. В. Гордієнко Н.В. Дядюшкін Д.Ю. Кипчук Т. А. Кла…" at bounding box center [739, 90] width 64 height 14
select select "85"
click at [707, 86] on select "- Адміністратор ЖК КТ Вижул В. В. Гордієнко Н.В. Дядюшкін Д.Ю. Кипчук Т. А. Кла…" at bounding box center [739, 90] width 64 height 14
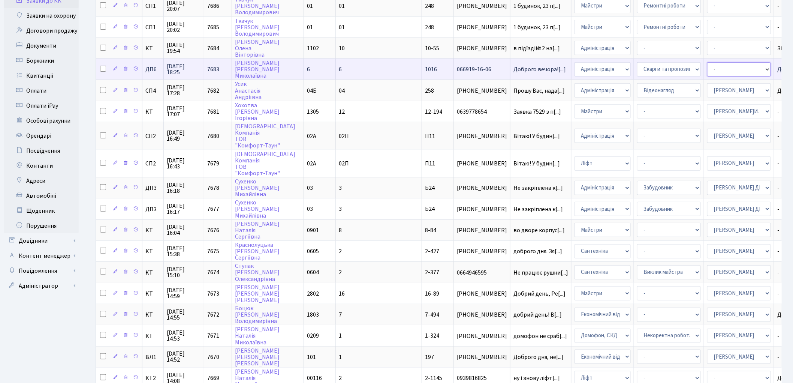
click at [707, 67] on select "- Адміністратор ЖК КТ Вижул В. В. Гордієнко Н.В. Дядюшкін Д.Ю. Кипчук Т. А. Кла…" at bounding box center [739, 69] width 64 height 14
select select "94"
click at [707, 67] on select "- Адміністратор ЖК КТ Вижул В. В. Гордієнко Н.В. Дядюшкін Д.Ю. Кипчук Т. А. Кла…" at bounding box center [739, 69] width 64 height 14
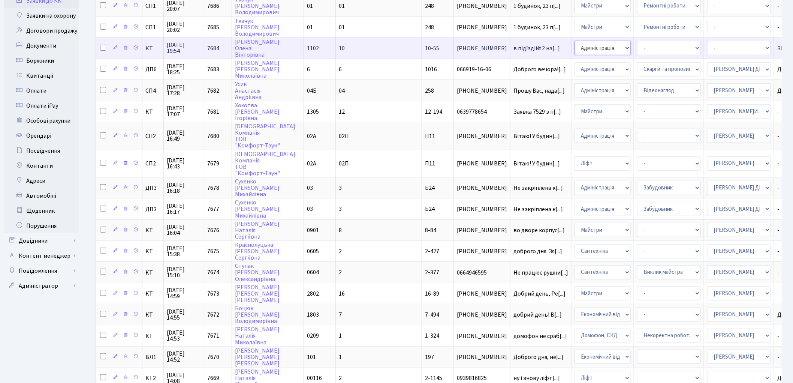
click at [574, 43] on select "- Адміністрація Домофон, СКД Ліфт Майстри Сантехніка Економічний відділ Електри…" at bounding box center [602, 48] width 56 height 14
select select "1"
click at [707, 47] on select "- Адміністратор ЖК КТ Вижул В. В. Гордієнко Н.В. Дядюшкін Д.Ю. Кипчук Т. А. Кла…" at bounding box center [739, 48] width 64 height 14
select select "42"
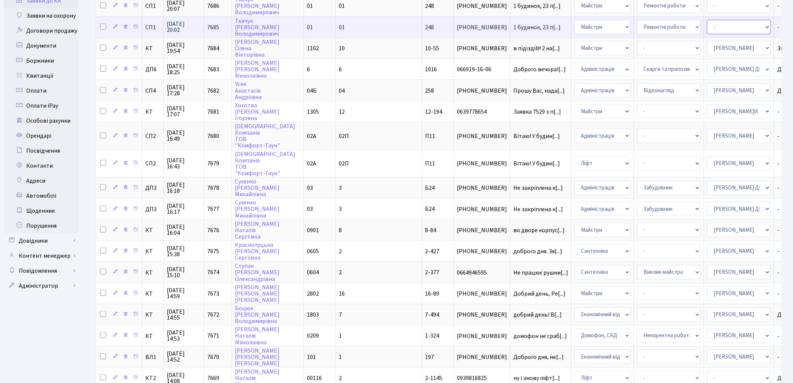
click at [707, 25] on select "- Адміністратор ЖК КТ Вижул В. В. Гордієнко Н.В. Дядюшкін Д.Ю. Кипчук Т. А. Кла…" at bounding box center [739, 27] width 64 height 14
select select "85"
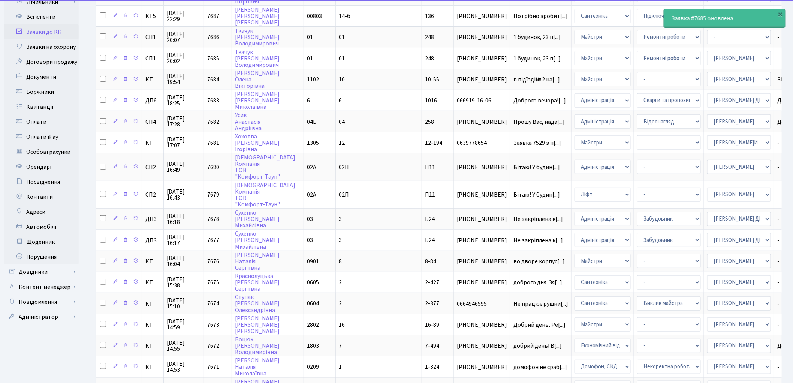
scroll to position [77, 0]
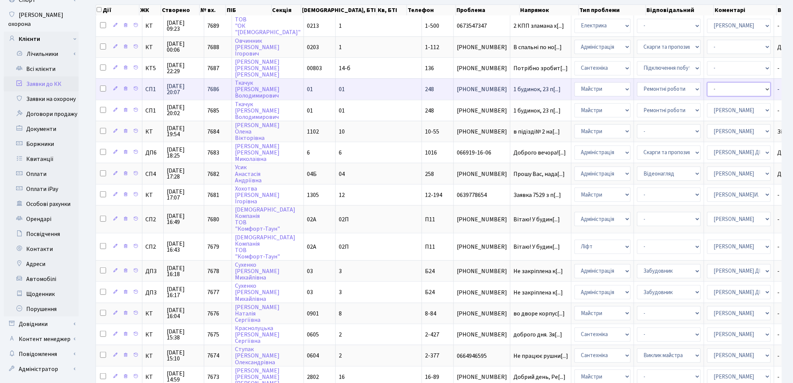
click at [707, 84] on select "- Адміністратор ЖК КТ Вижул В. В. Гордієнко Н.В. Дядюшкін Д.Ю. Кипчук Т. А. Кла…" at bounding box center [739, 89] width 64 height 14
select select "85"
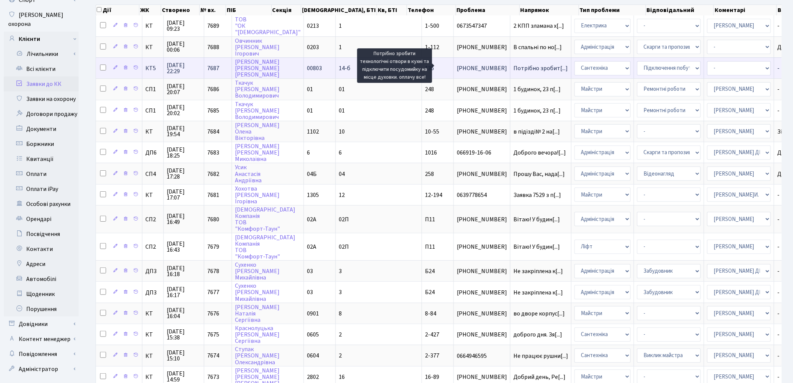
click at [513, 67] on span "Потрібно зробит[...]" at bounding box center [540, 68] width 54 height 8
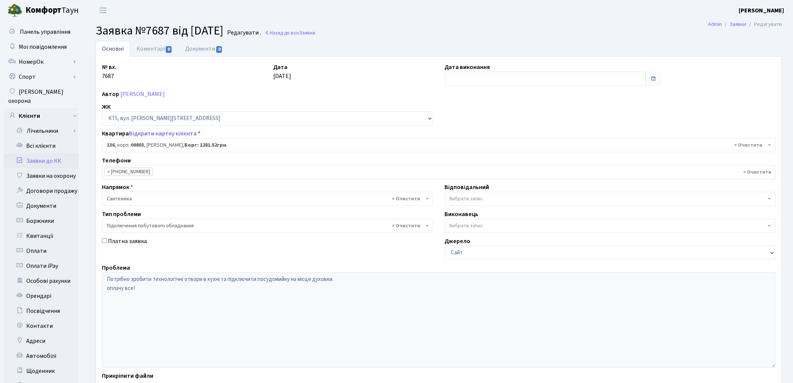
select select "17666"
select select "21"
click at [148, 46] on link "Коментарі 0" at bounding box center [154, 48] width 49 height 15
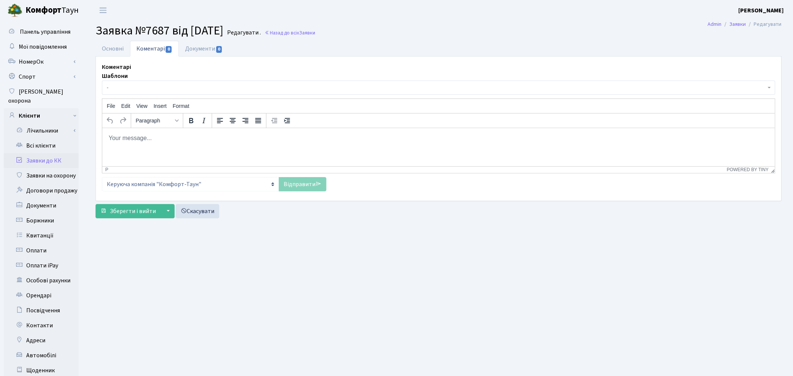
click at [142, 90] on span "-" at bounding box center [436, 87] width 659 height 7
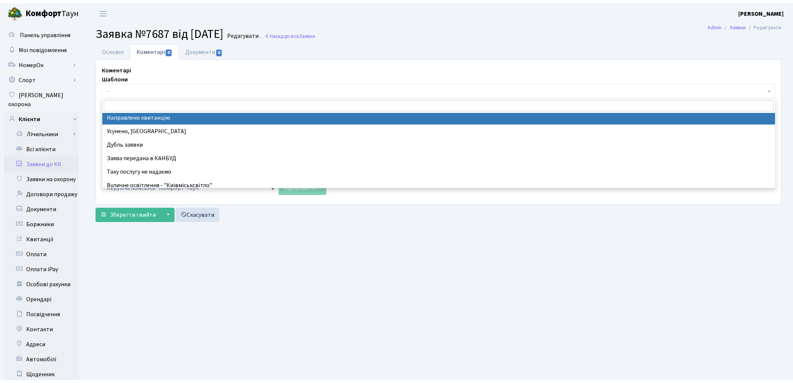
scroll to position [83, 0]
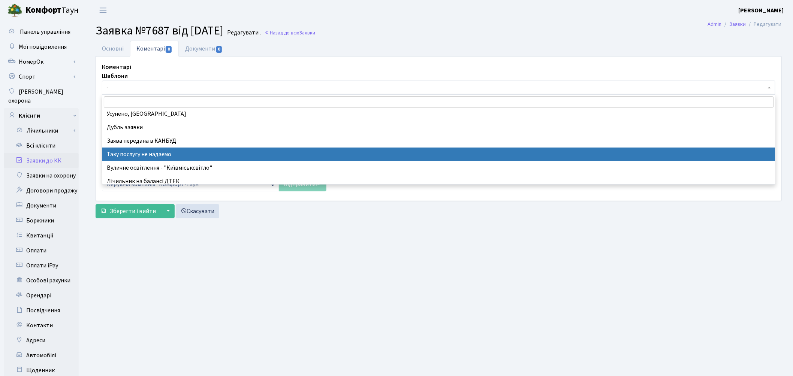
select select "21"
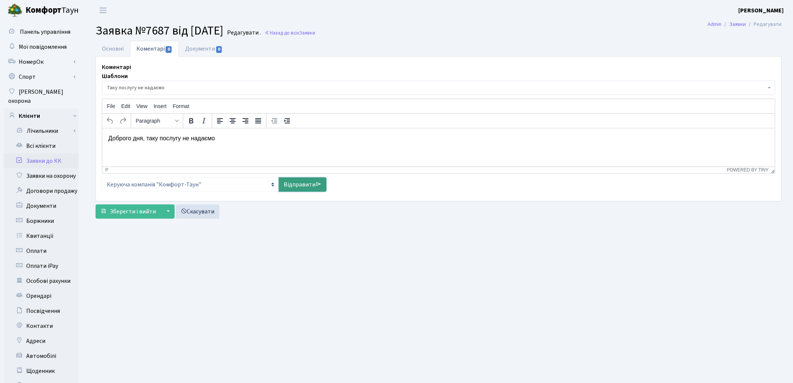
click at [299, 185] on link "Відправити" at bounding box center [303, 184] width 48 height 14
select select
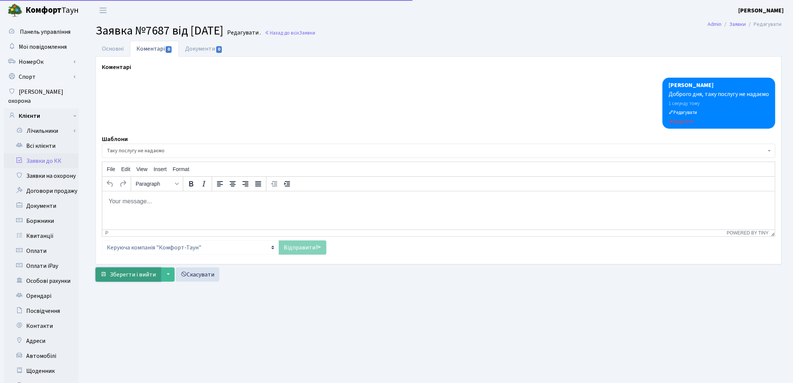
click at [127, 273] on span "Зберегти і вийти" at bounding box center [133, 274] width 46 height 8
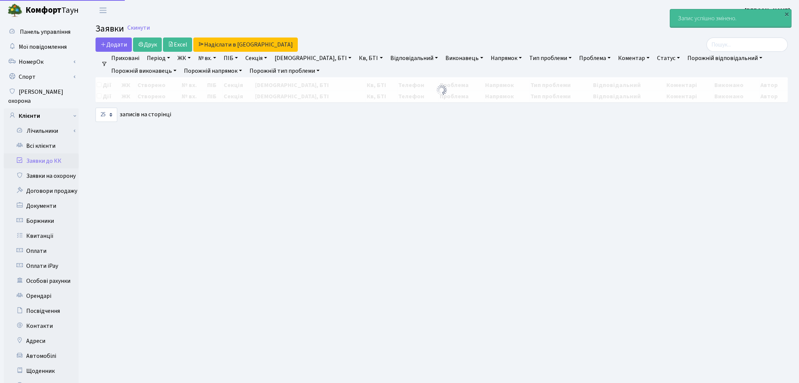
select select "25"
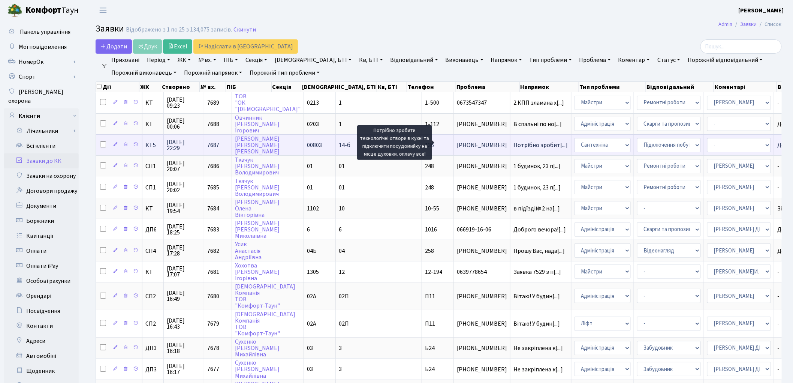
click at [513, 145] on span "Потрібно зробит[...]" at bounding box center [540, 145] width 54 height 8
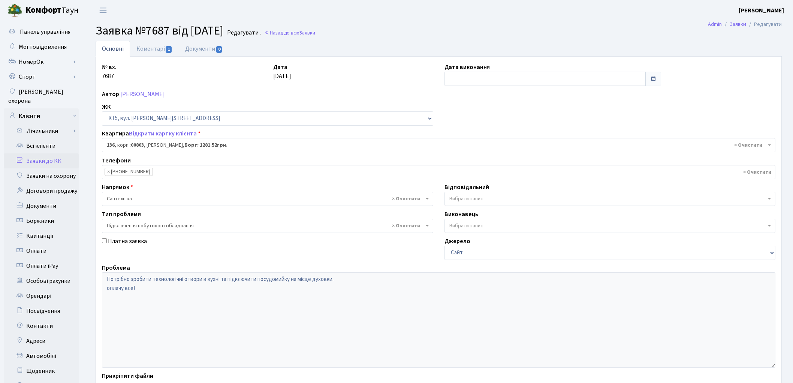
select select "17666"
select select "21"
click at [458, 78] on input "text" at bounding box center [545, 79] width 202 height 14
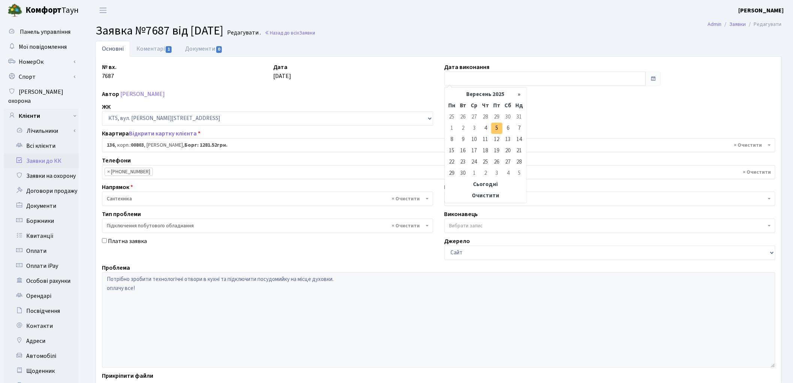
click at [495, 127] on td "5" at bounding box center [496, 128] width 11 height 11
type input "[DATE]"
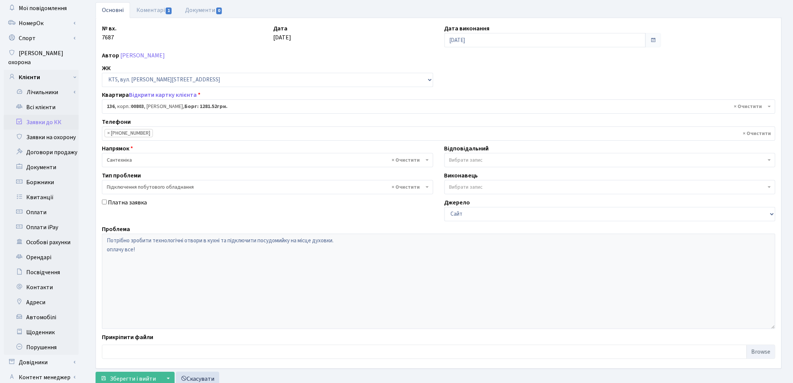
scroll to position [84, 0]
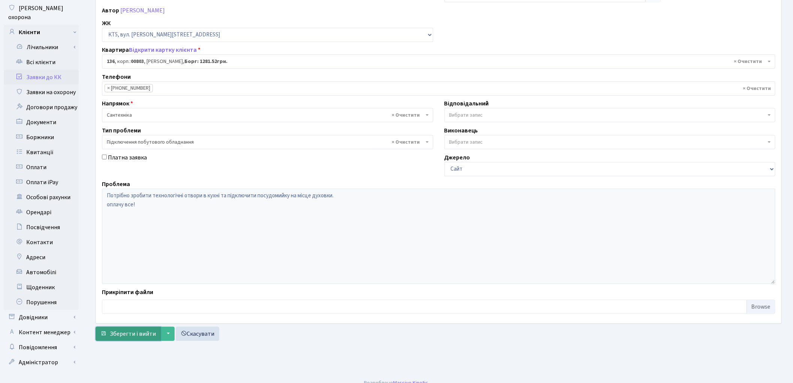
click at [138, 330] on span "Зберегти і вийти" at bounding box center [133, 333] width 46 height 8
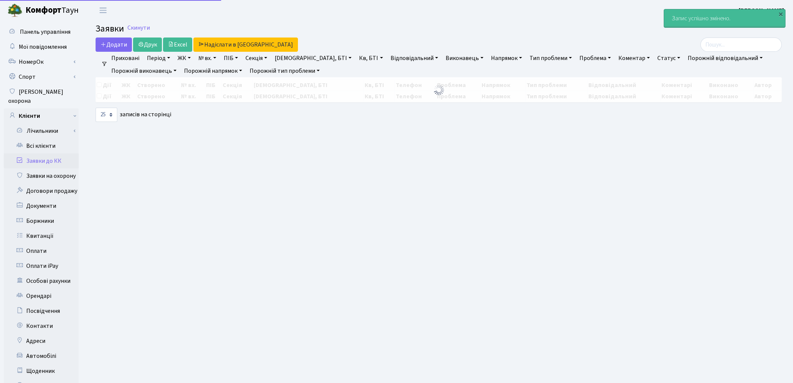
select select "25"
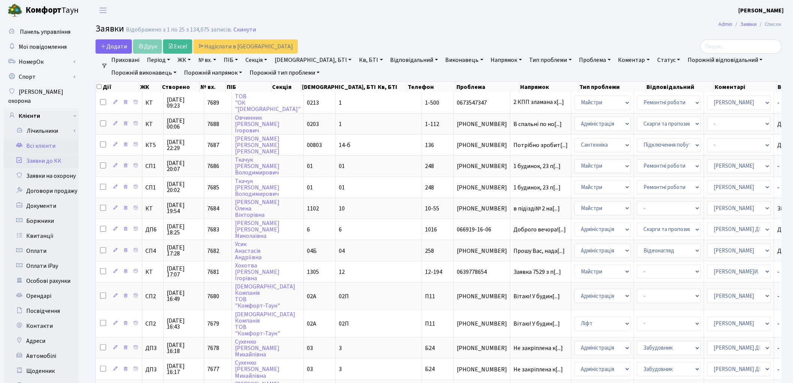
click at [47, 138] on link "Всі клієнти" at bounding box center [41, 145] width 75 height 15
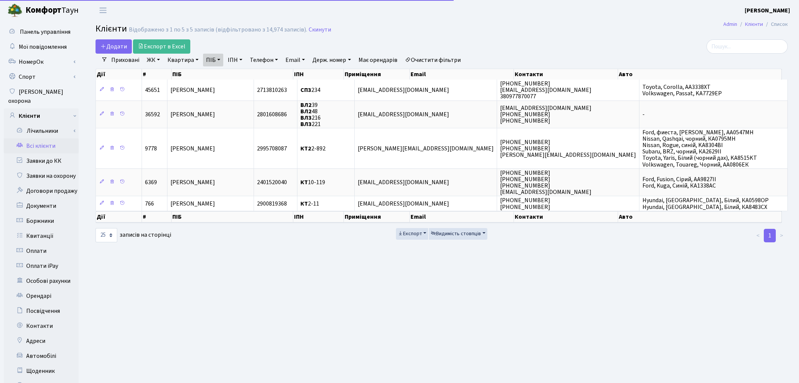
select select "25"
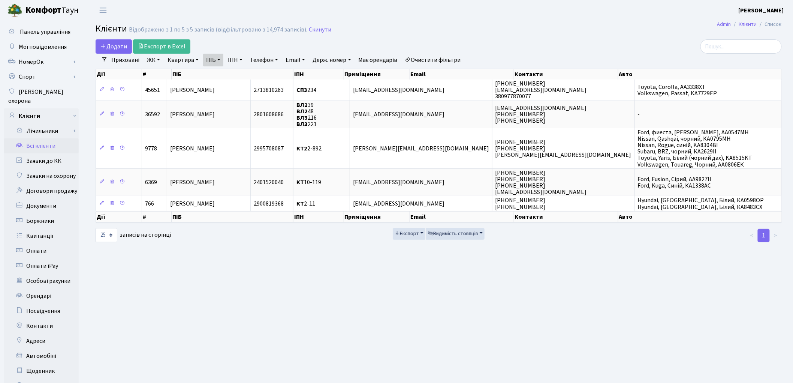
click at [455, 61] on link "Очистити фільтри" at bounding box center [433, 60] width 62 height 13
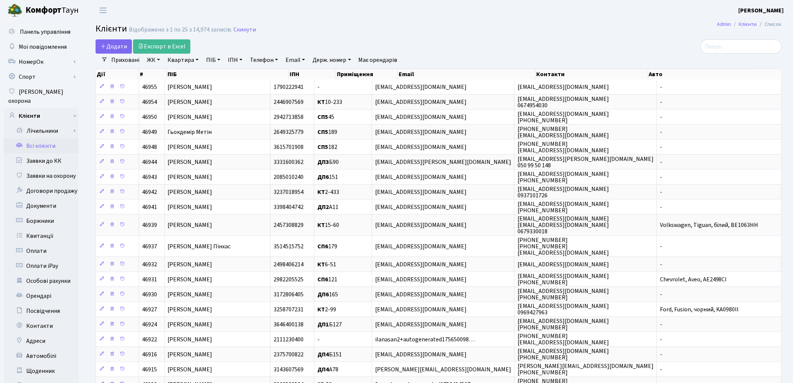
click at [188, 61] on link "Квартира" at bounding box center [183, 60] width 37 height 13
type input "60"
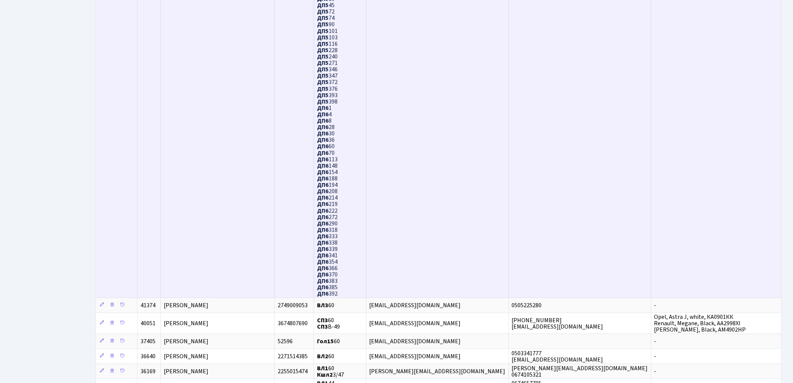
scroll to position [624, 0]
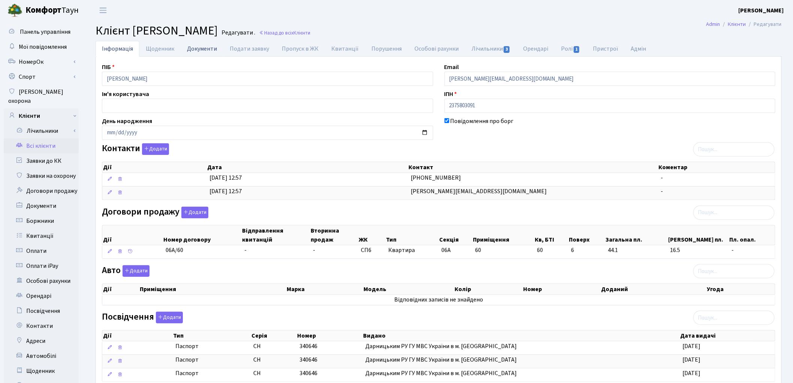
click at [196, 48] on link "Документи" at bounding box center [202, 48] width 43 height 15
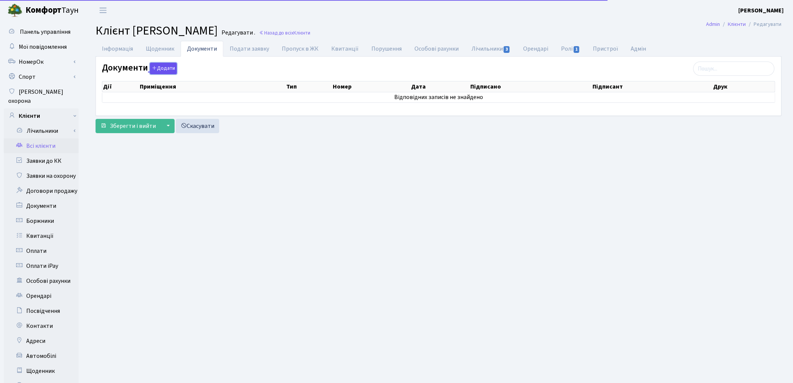
click at [167, 69] on button "Додати" at bounding box center [163, 69] width 27 height 12
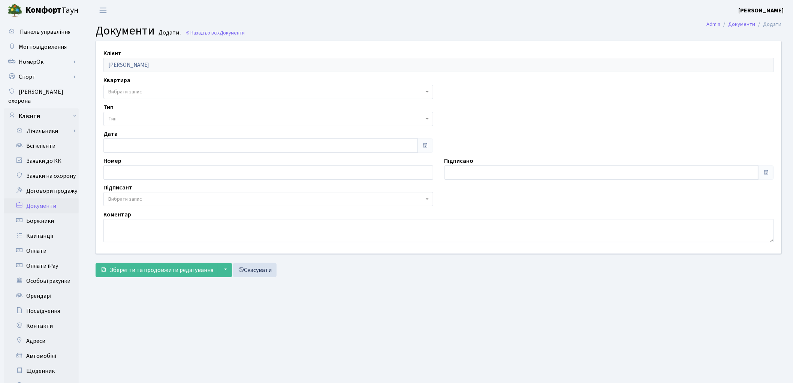
click at [133, 93] on span "Вибрати запис" at bounding box center [125, 91] width 34 height 7
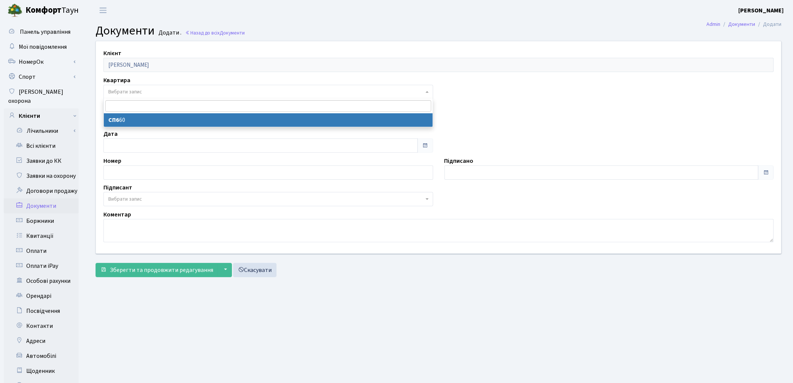
select select "36762"
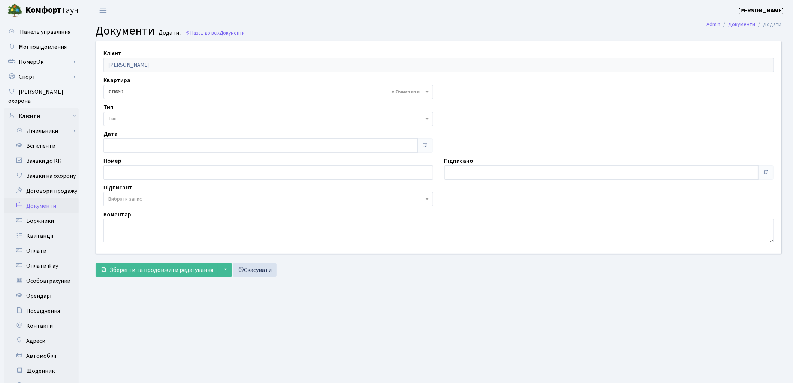
click at [133, 118] on span "Тип" at bounding box center [266, 118] width 316 height 7
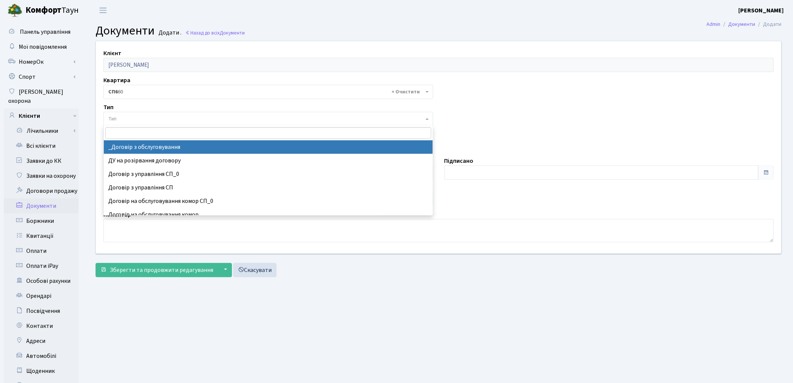
select select "289"
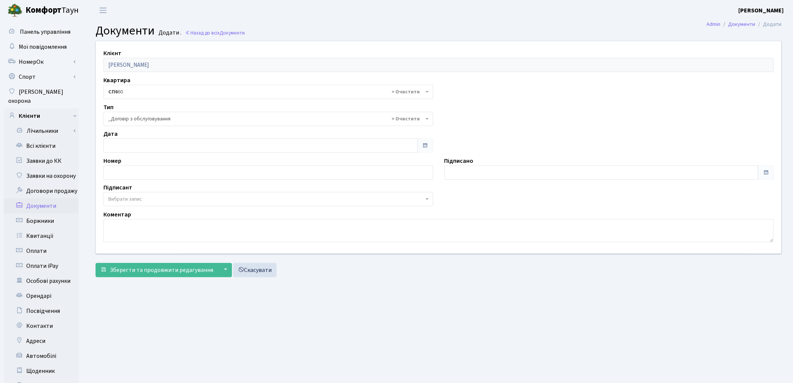
click at [143, 200] on span "Вибрати запис" at bounding box center [266, 198] width 316 height 7
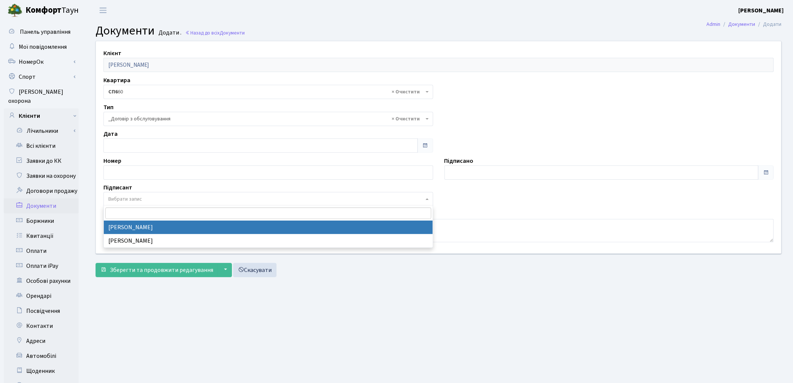
select select "74"
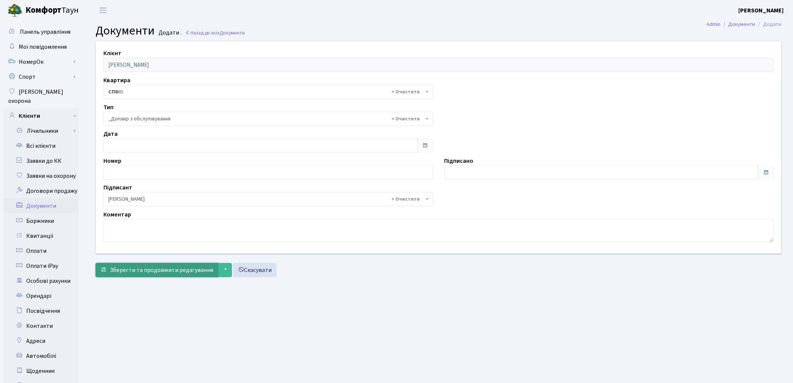
click at [136, 277] on button "Зберегти та продовжити редагування" at bounding box center [157, 270] width 123 height 14
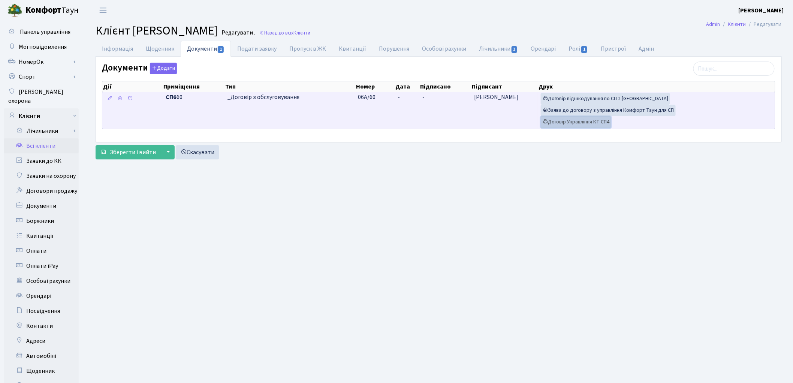
click at [593, 124] on link "Договір Управління КТ СП4" at bounding box center [576, 122] width 70 height 12
click at [583, 111] on link "Заява до договору з управління Комфорт Таун для СП" at bounding box center [608, 111] width 135 height 12
click at [619, 100] on link "Договір відшкодування по СП з [GEOGRAPHIC_DATA]" at bounding box center [605, 99] width 129 height 12
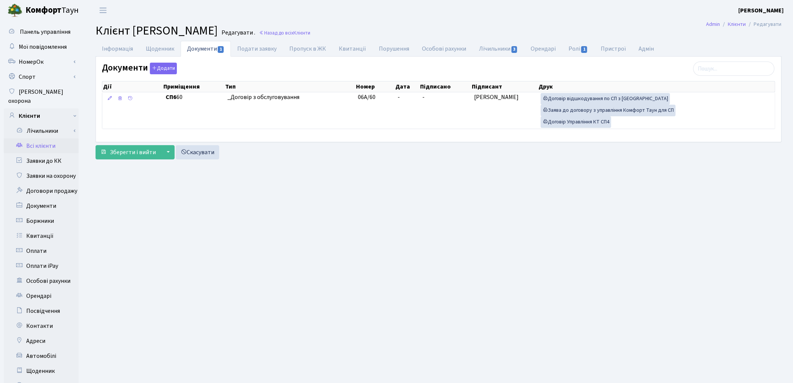
click at [39, 138] on link "Всі клієнти" at bounding box center [41, 145] width 75 height 15
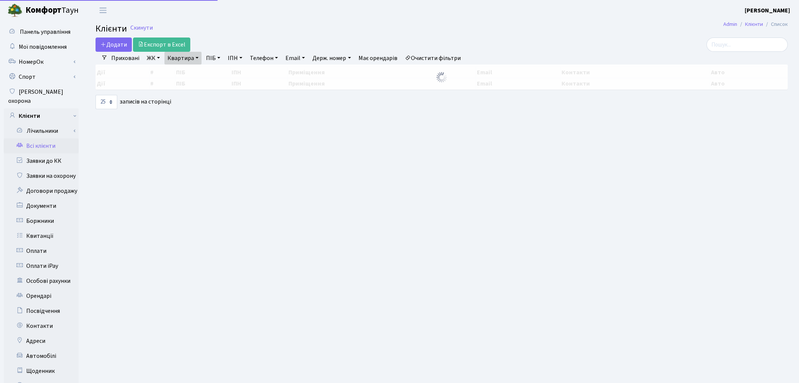
select select "25"
click at [190, 57] on link "Квартира" at bounding box center [183, 58] width 37 height 13
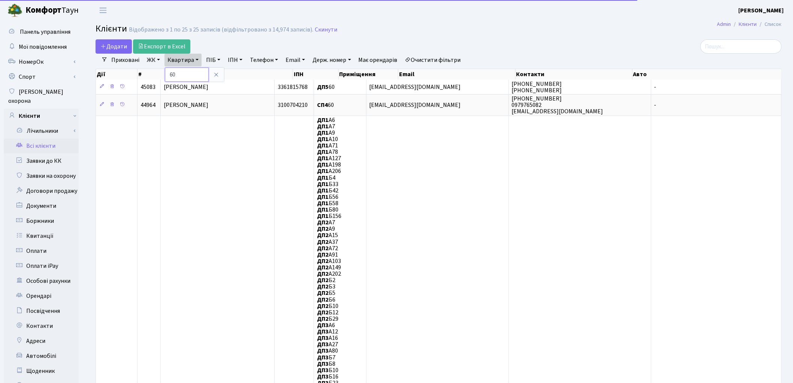
click at [186, 78] on input "60" at bounding box center [187, 74] width 44 height 14
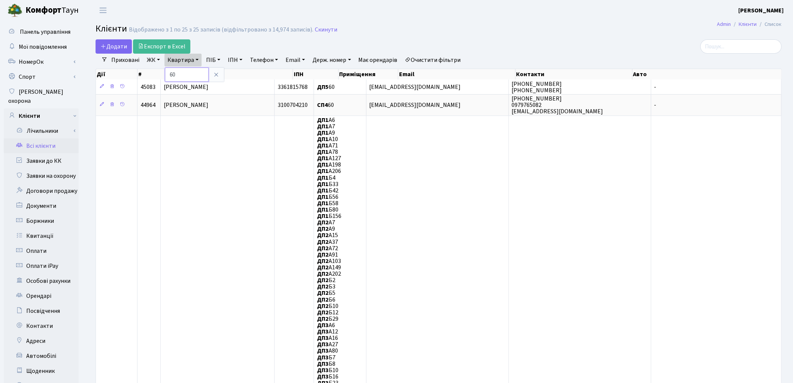
type input "6"
type input "146"
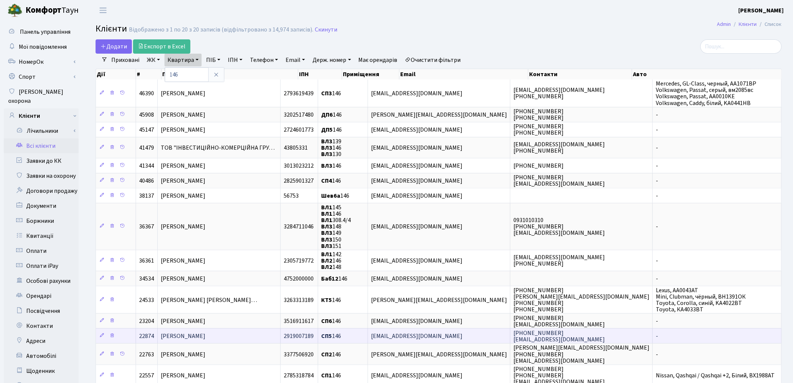
click at [205, 332] on span "Місюра Оксана Анатоліївна" at bounding box center [183, 336] width 45 height 8
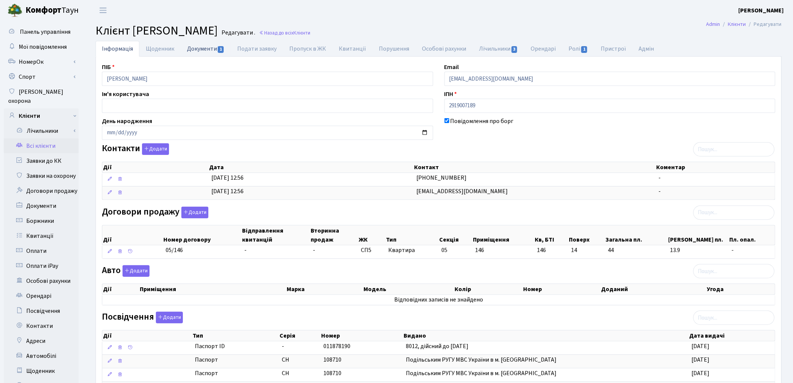
click at [201, 50] on link "Документи 1" at bounding box center [206, 48] width 50 height 15
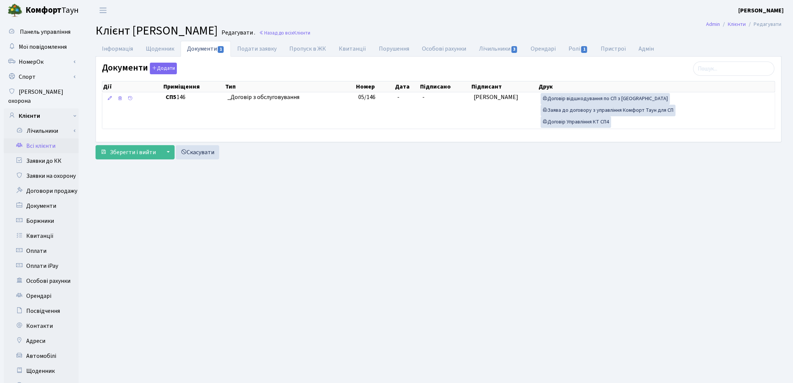
click at [36, 138] on link "Всі клієнти" at bounding box center [41, 145] width 75 height 15
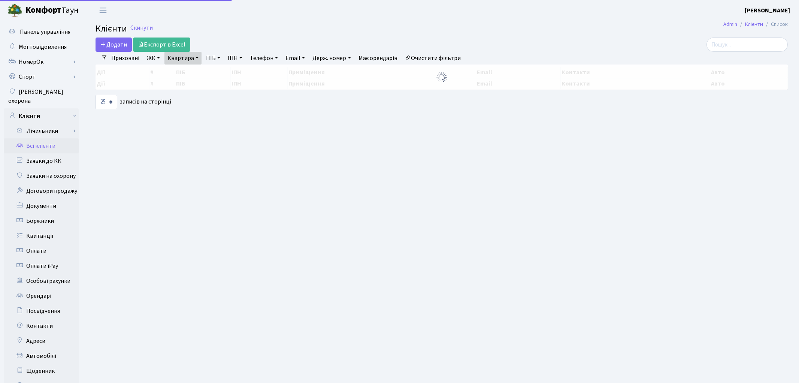
select select "25"
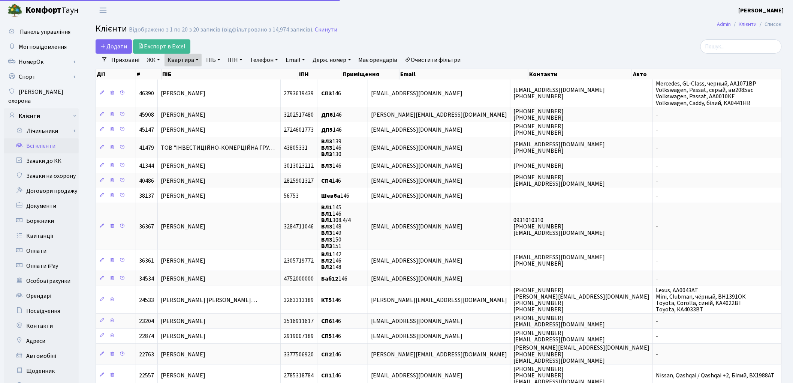
click at [177, 59] on link "Квартира" at bounding box center [183, 60] width 37 height 13
click at [181, 72] on input "146" at bounding box center [187, 74] width 44 height 14
type input "1"
type input "208"
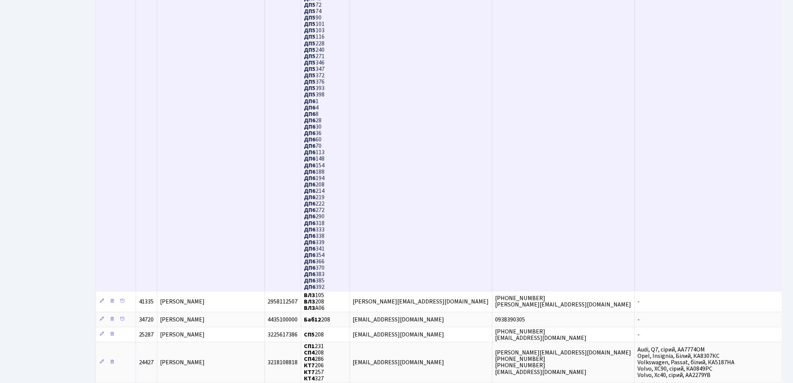
scroll to position [500, 0]
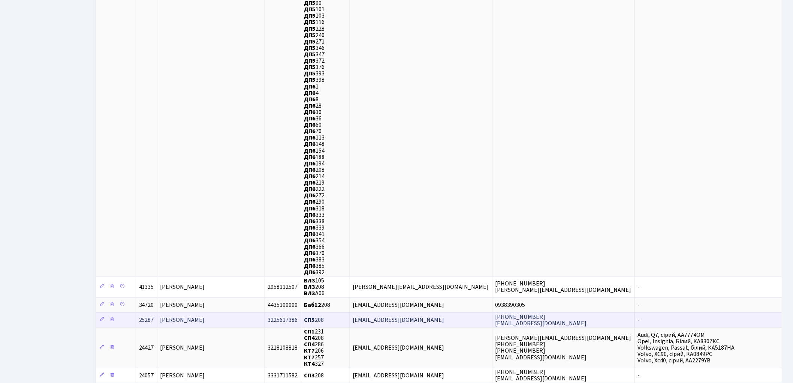
click at [205, 316] on span "Снєжко Юлія Олегівна" at bounding box center [182, 320] width 45 height 8
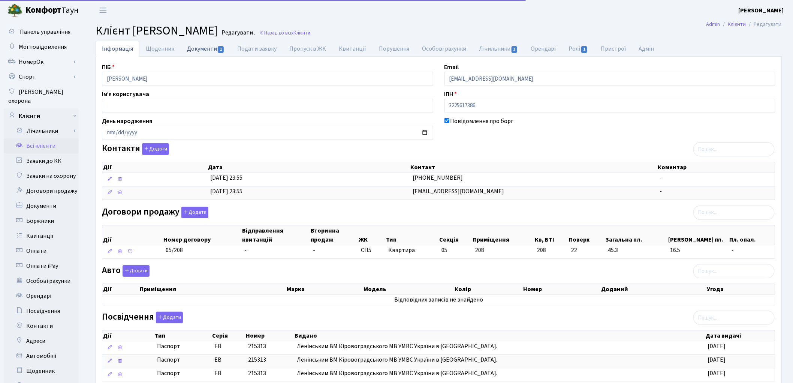
click at [200, 48] on link "Документи 1" at bounding box center [206, 48] width 50 height 15
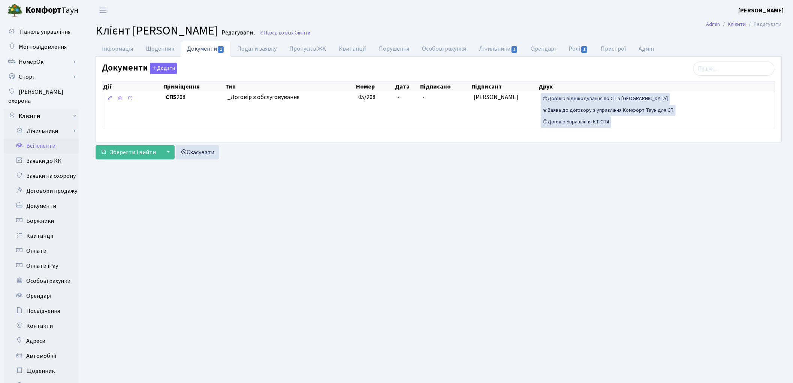
click at [43, 138] on link "Всі клієнти" at bounding box center [41, 145] width 75 height 15
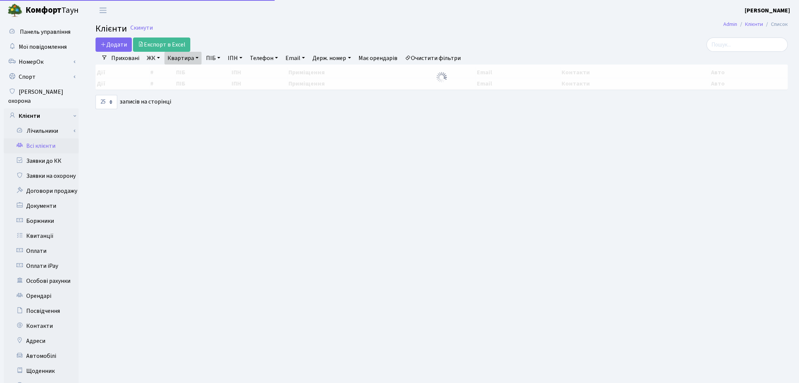
select select "25"
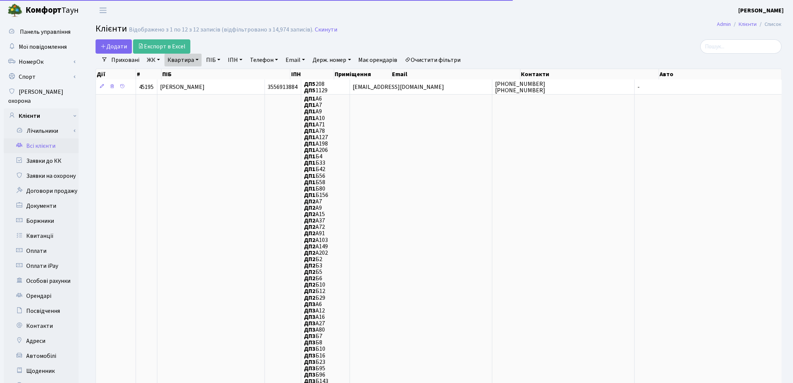
click at [452, 62] on link "Очистити фільтри" at bounding box center [433, 60] width 62 height 13
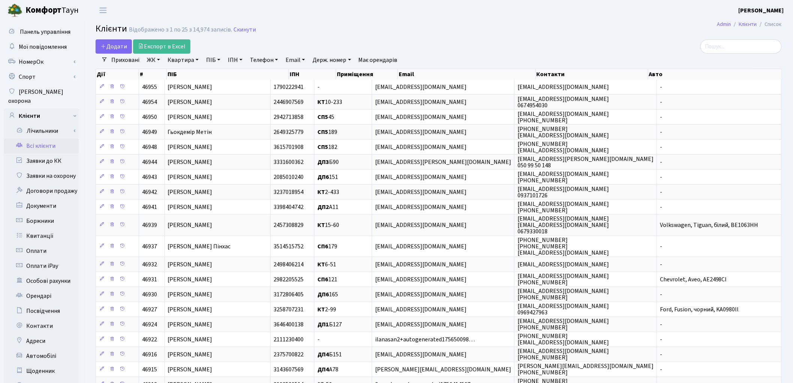
click at [211, 64] on link "ПІБ" at bounding box center [213, 60] width 20 height 13
type input "щербенко"
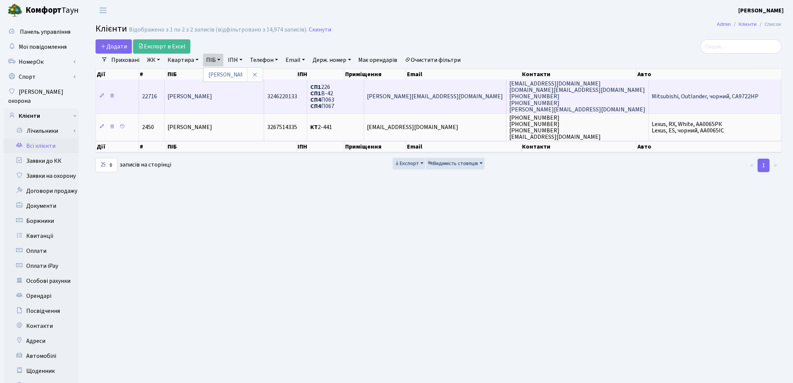
click at [208, 96] on span "Щербенко Дмитро Володимирович" at bounding box center [190, 97] width 45 height 8
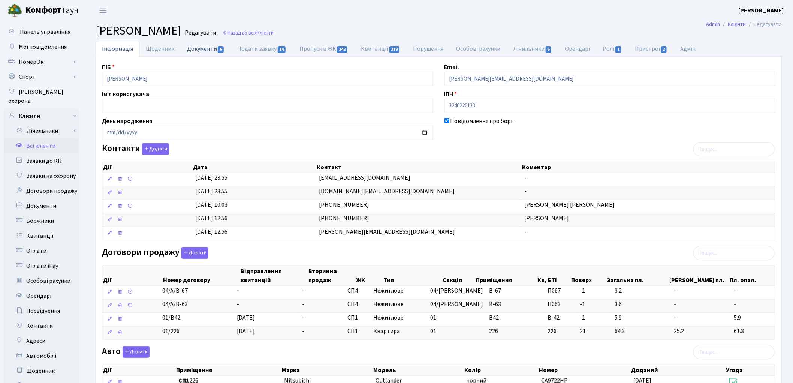
click at [193, 50] on link "Документи 6" at bounding box center [206, 48] width 50 height 15
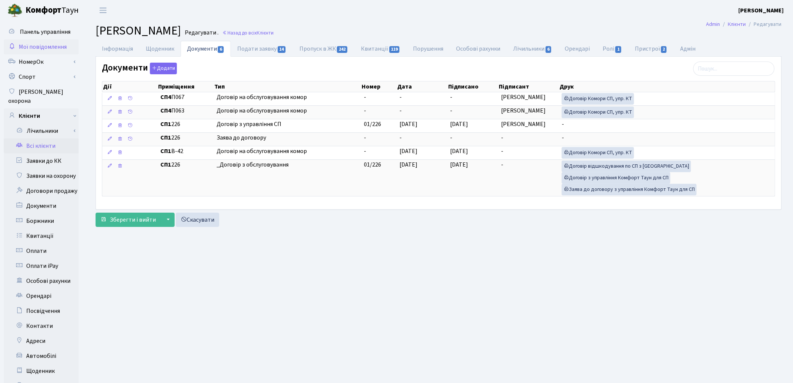
click at [40, 49] on span "Мої повідомлення" at bounding box center [43, 47] width 48 height 8
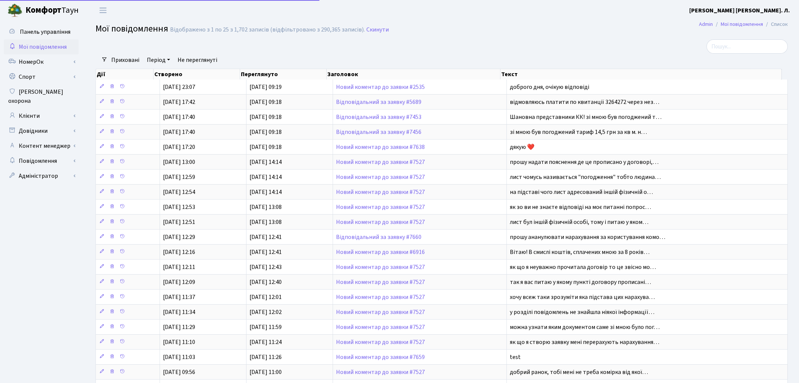
select select "25"
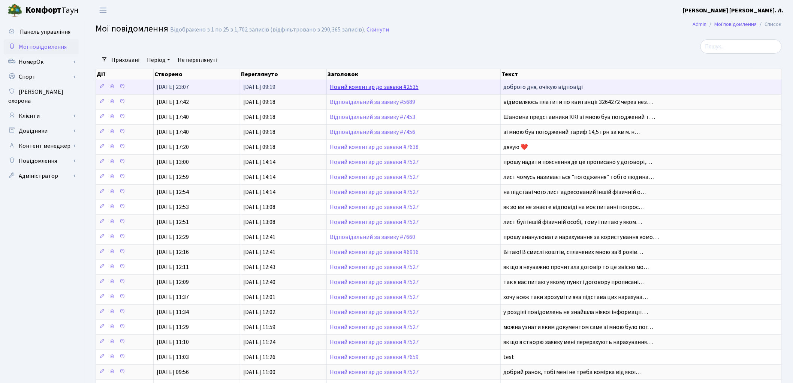
click at [371, 84] on link "Новий коментар до заявки #2535" at bounding box center [374, 87] width 89 height 8
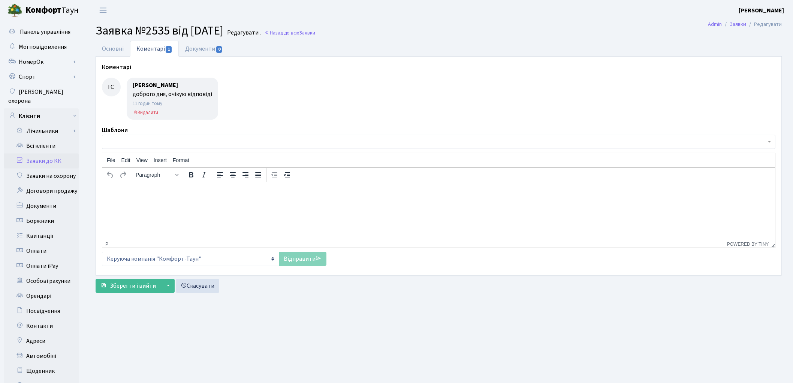
select select "38005"
click at [121, 49] on link "Основні" at bounding box center [113, 48] width 34 height 15
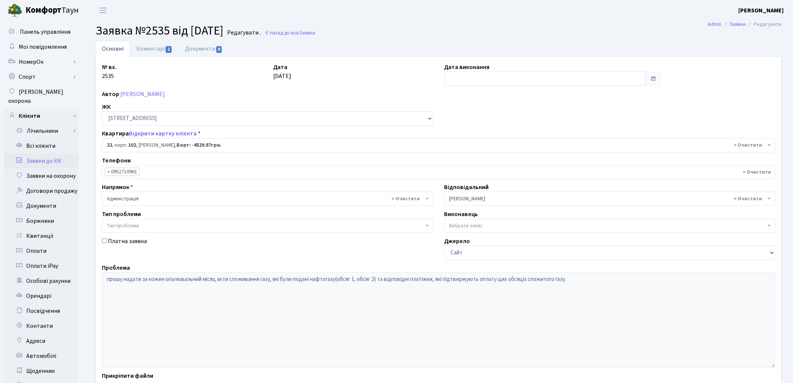
click at [47, 153] on link "Заявки до КК" at bounding box center [41, 160] width 75 height 15
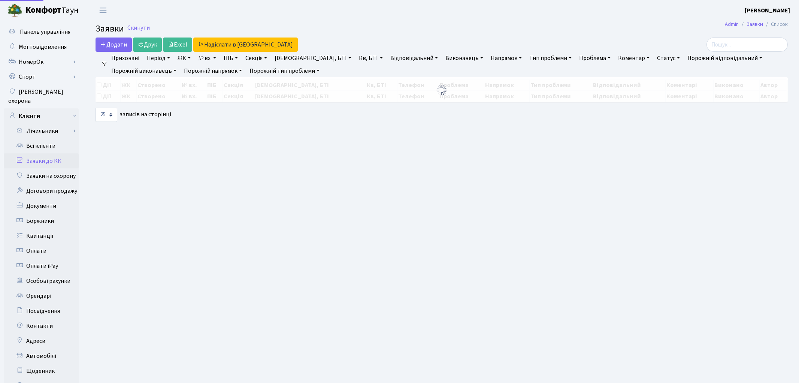
select select "25"
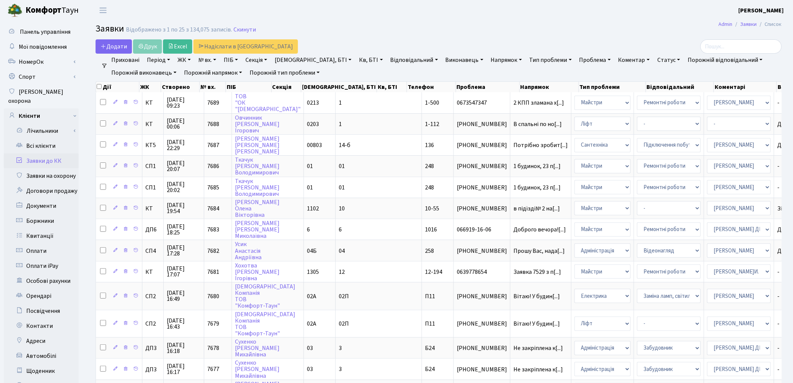
click at [49, 153] on link "Заявки до КК" at bounding box center [41, 160] width 75 height 15
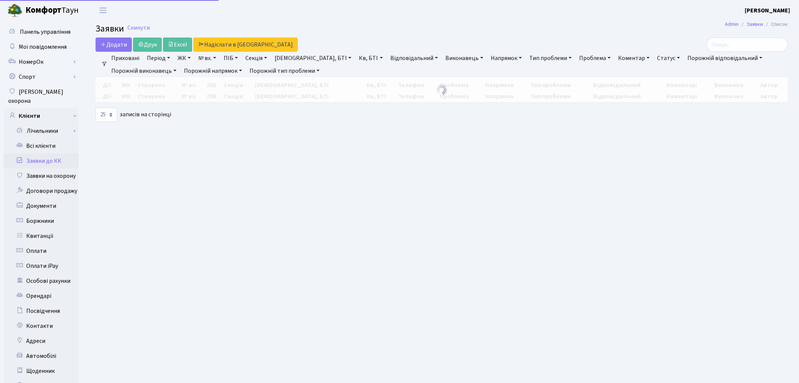
select select "25"
